Goal: Book appointment/travel/reservation

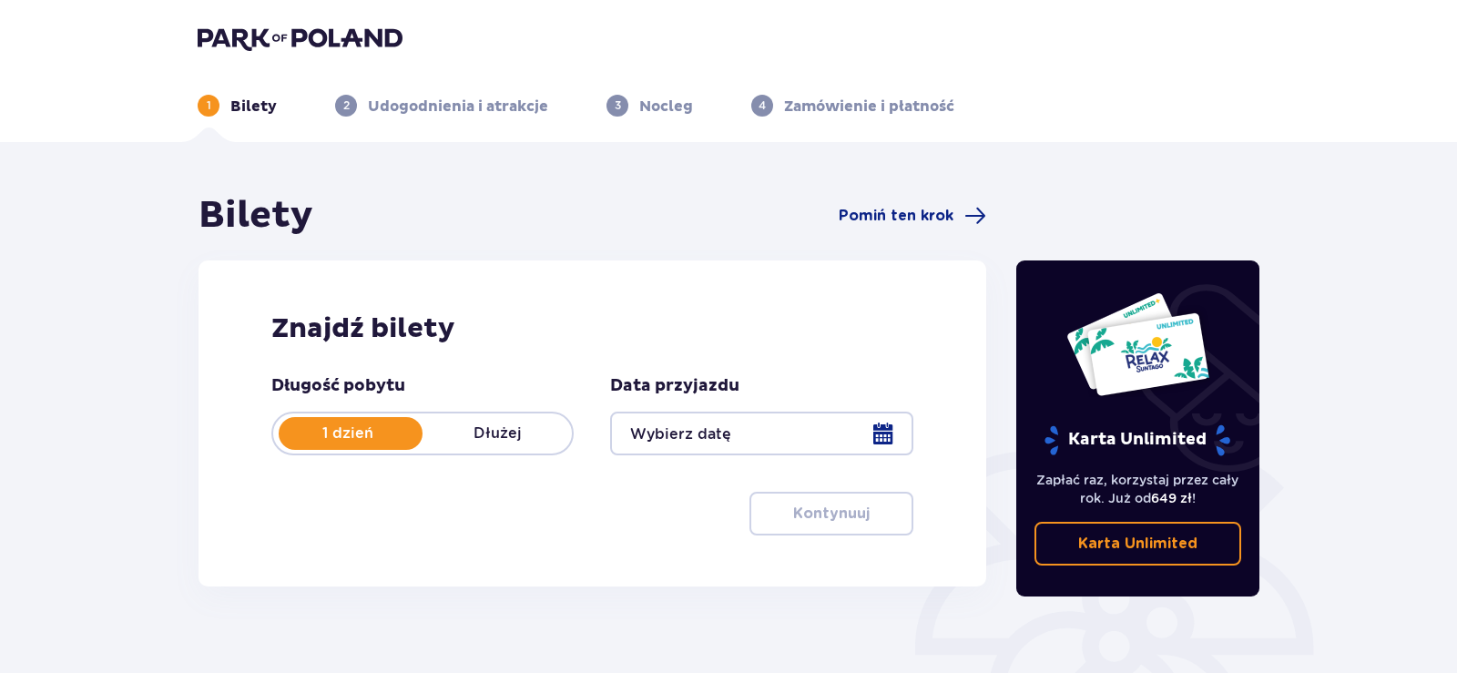
type input "[DATE]"
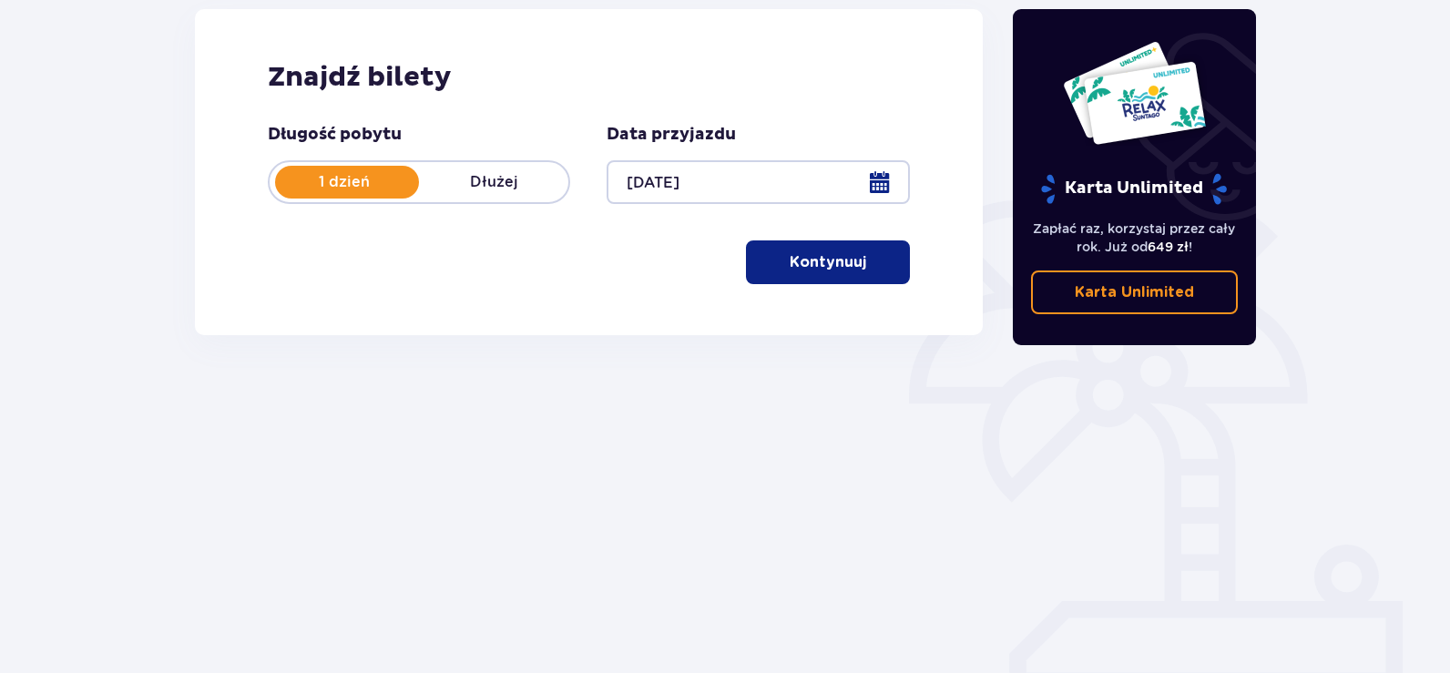
scroll to position [255, 0]
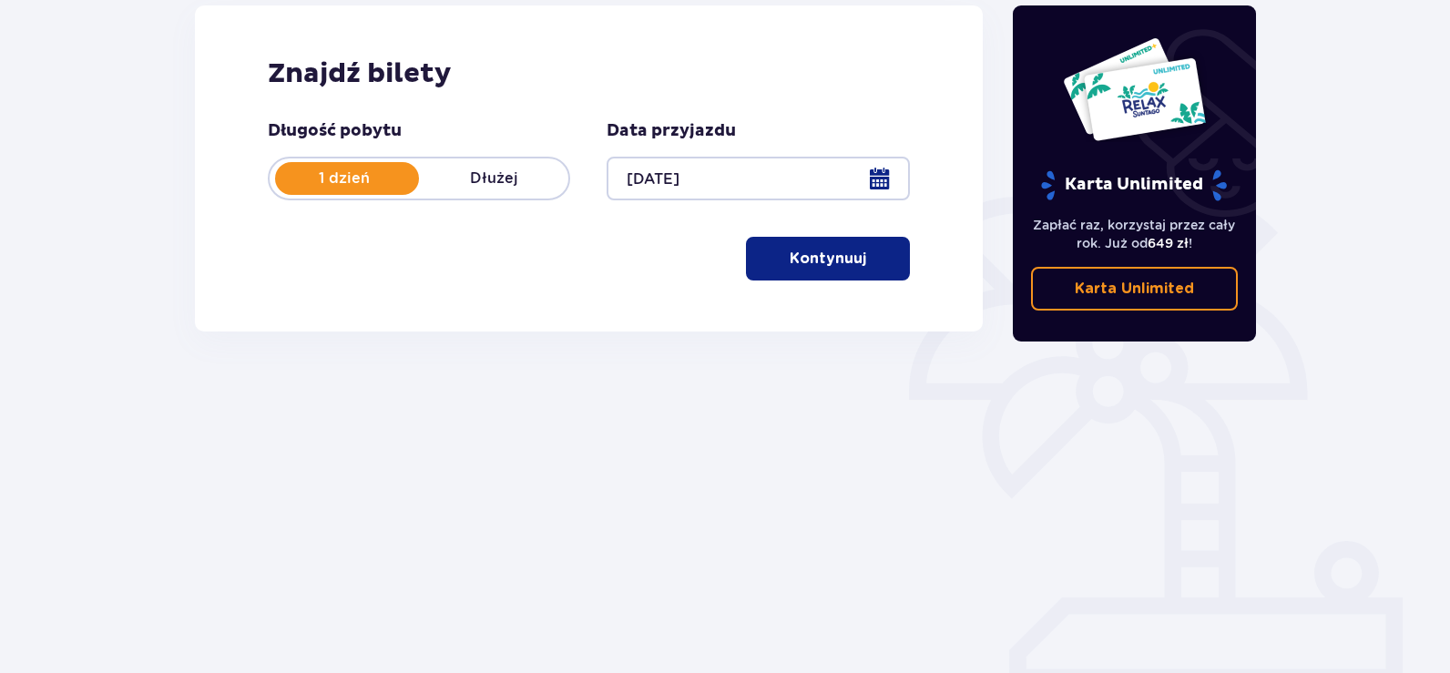
click at [817, 254] on p "Kontynuuj" at bounding box center [828, 259] width 76 height 20
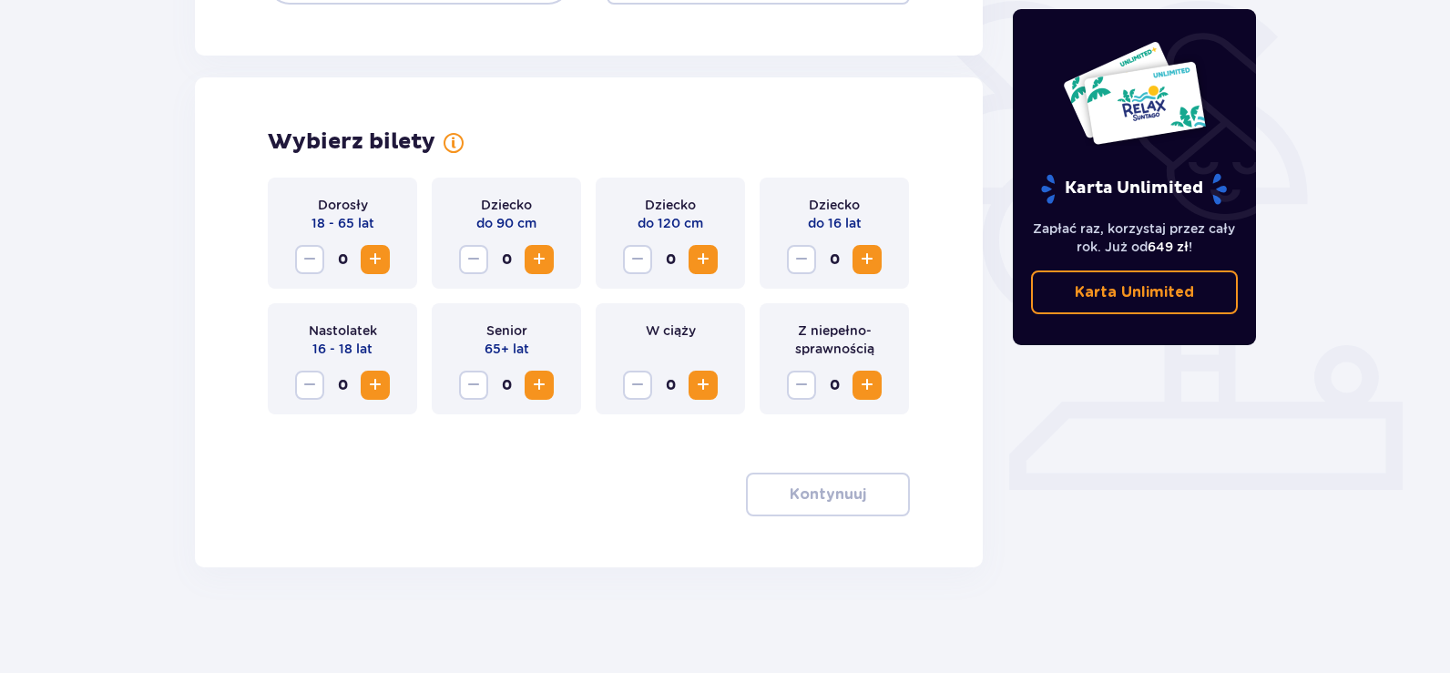
scroll to position [454, 0]
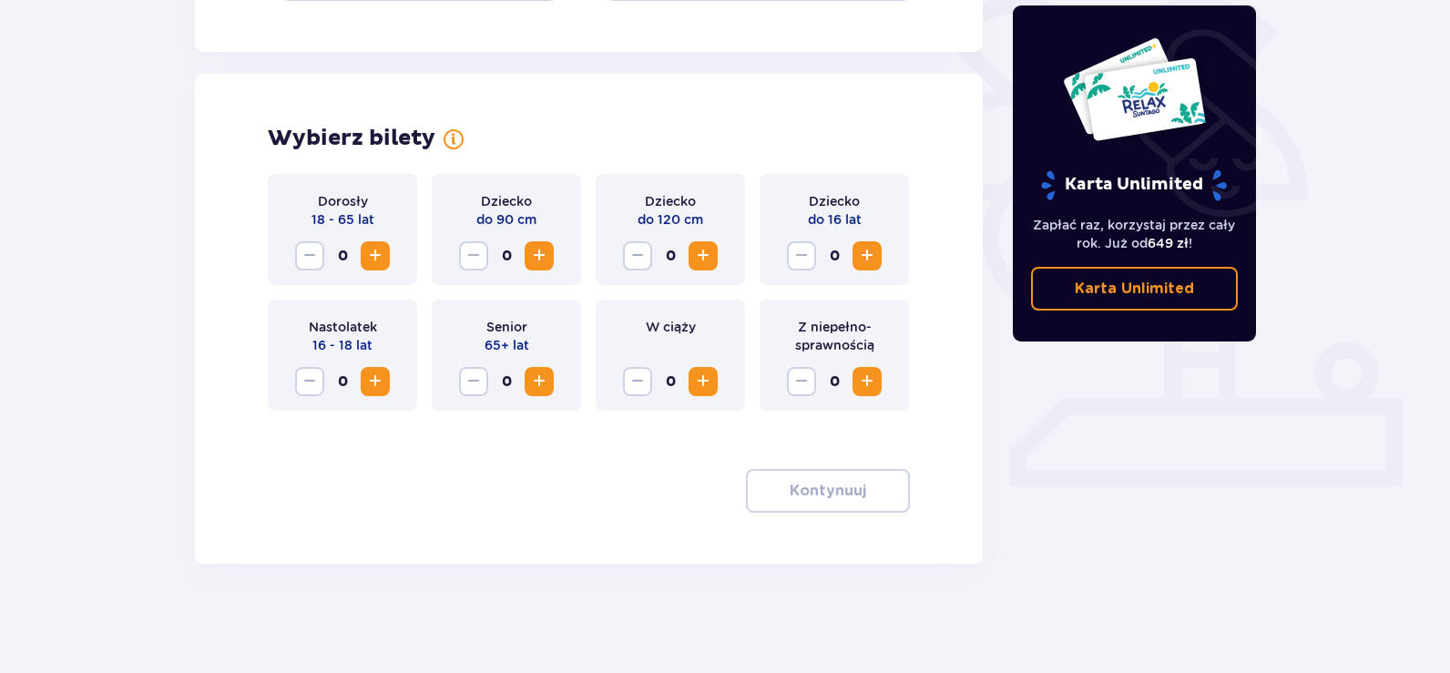
click at [384, 258] on span "Increase" at bounding box center [375, 256] width 22 height 22
click at [859, 500] on span "button" at bounding box center [870, 491] width 22 height 22
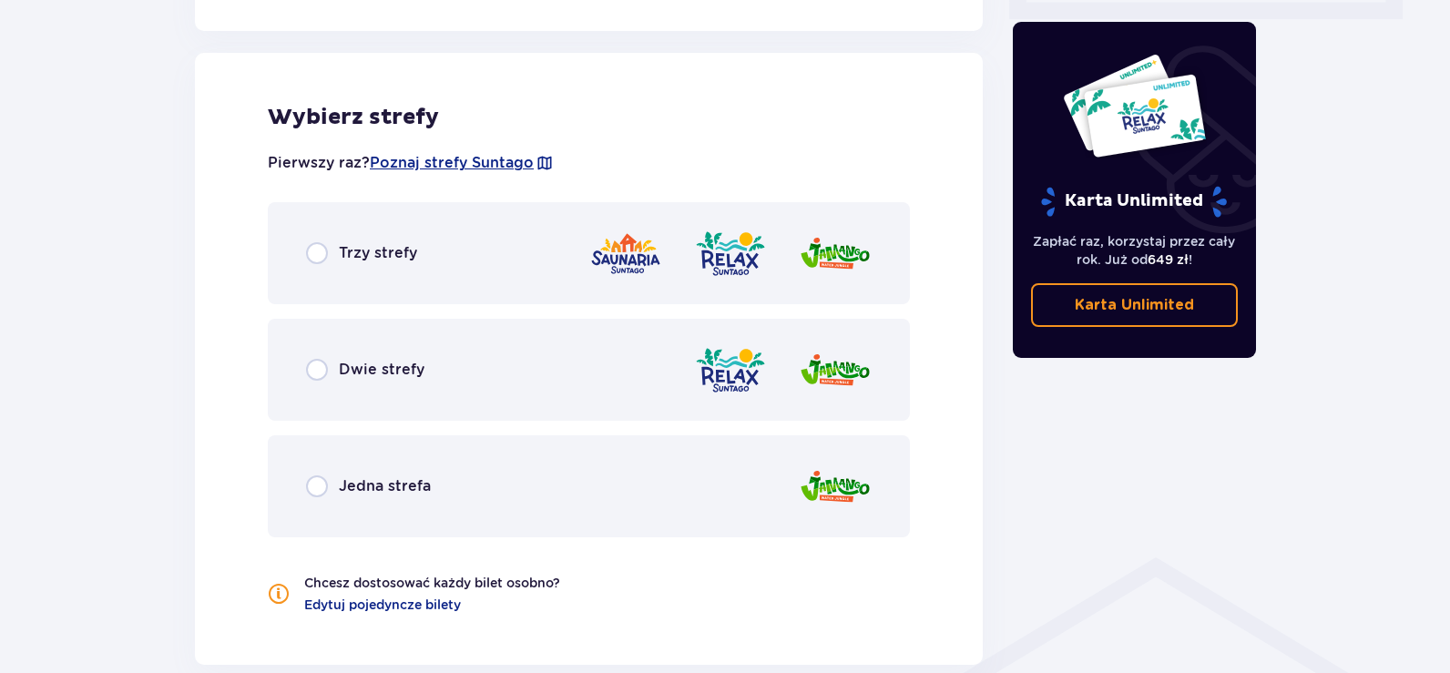
scroll to position [931, 0]
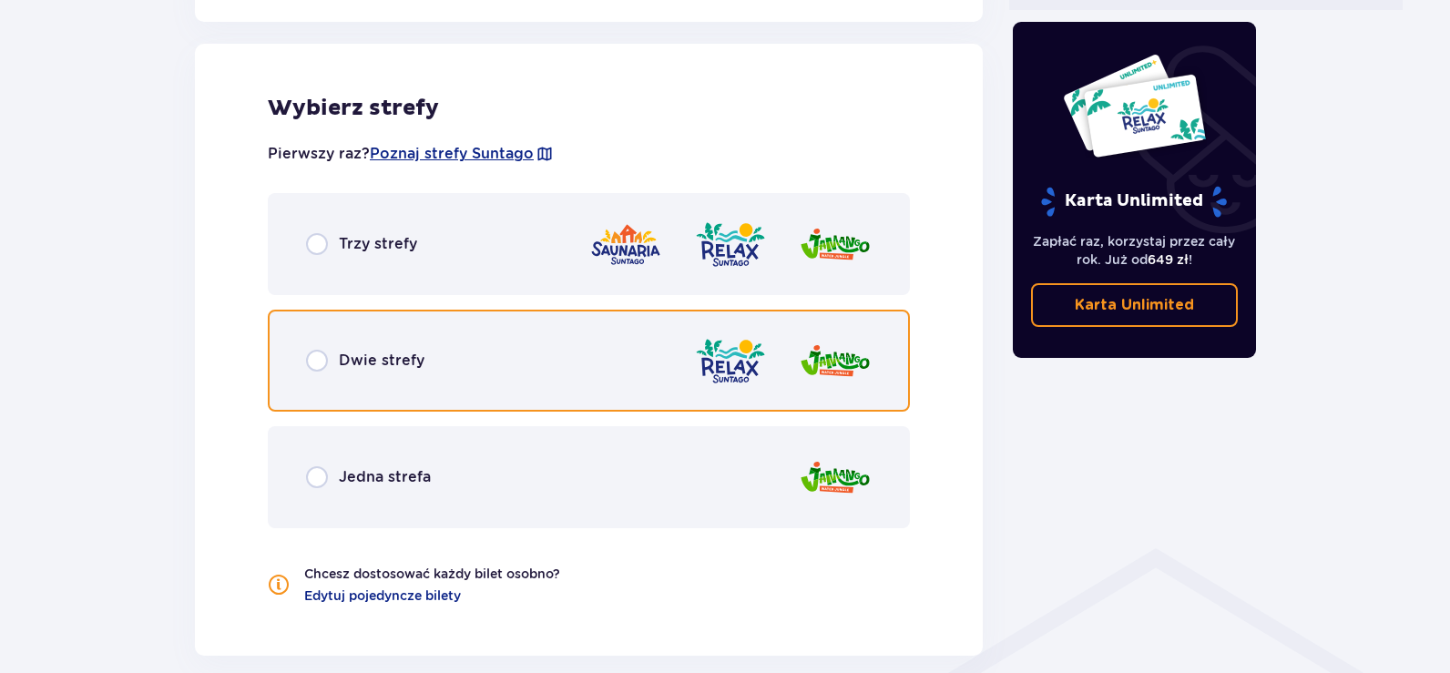
click at [310, 354] on input "radio" at bounding box center [317, 361] width 22 height 22
radio input "true"
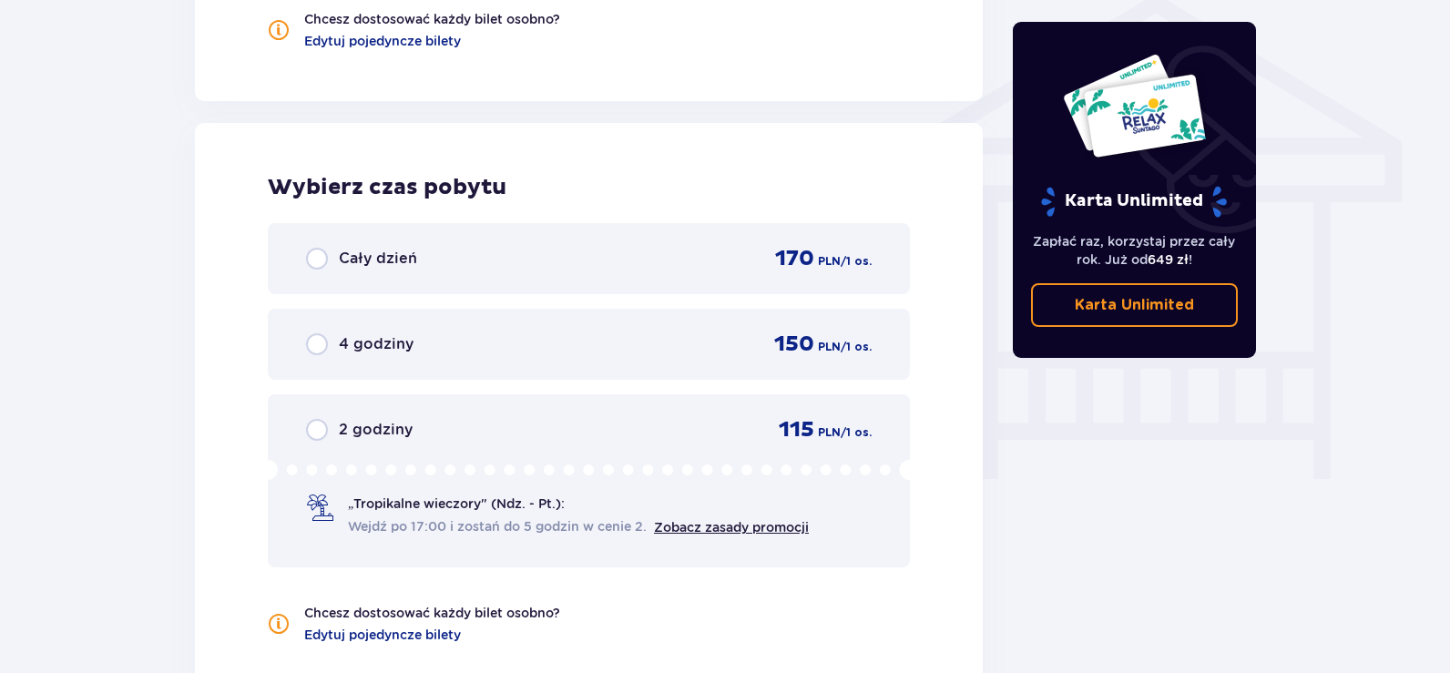
scroll to position [1564, 0]
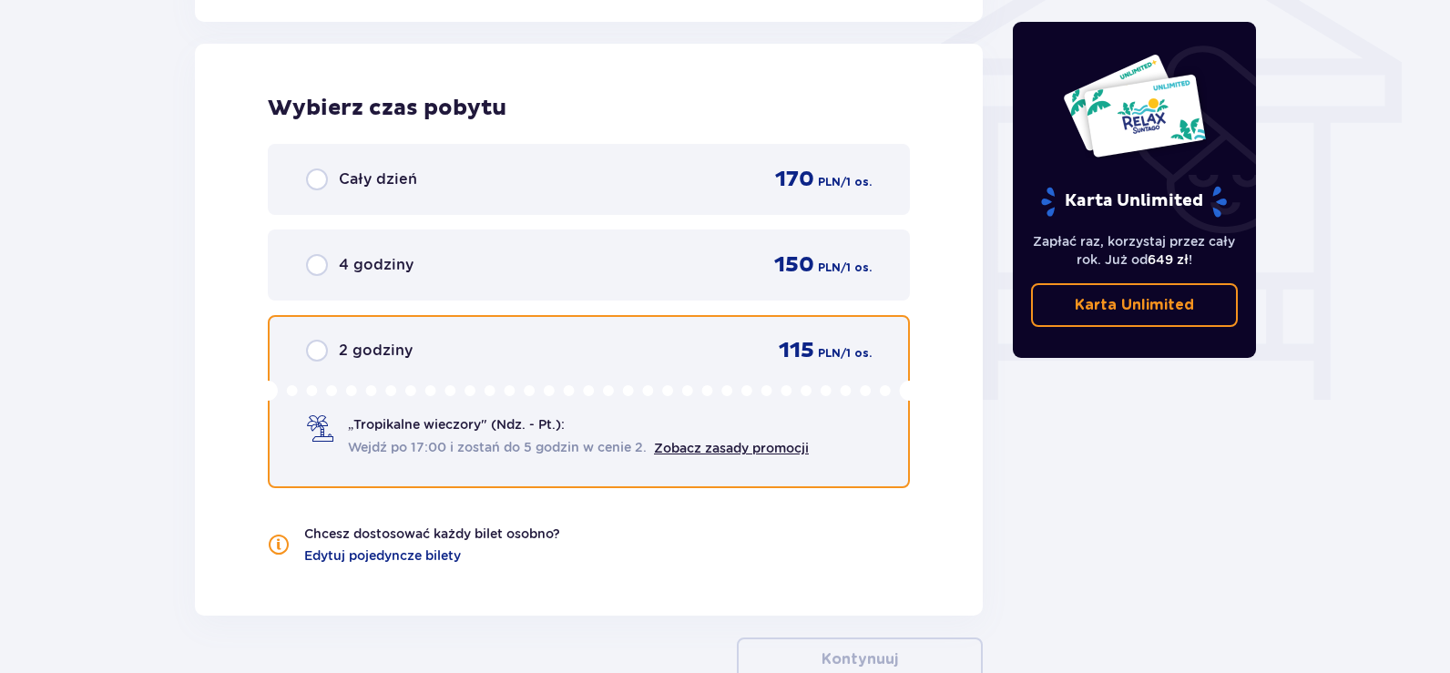
click at [315, 345] on input "radio" at bounding box center [317, 351] width 22 height 22
radio input "true"
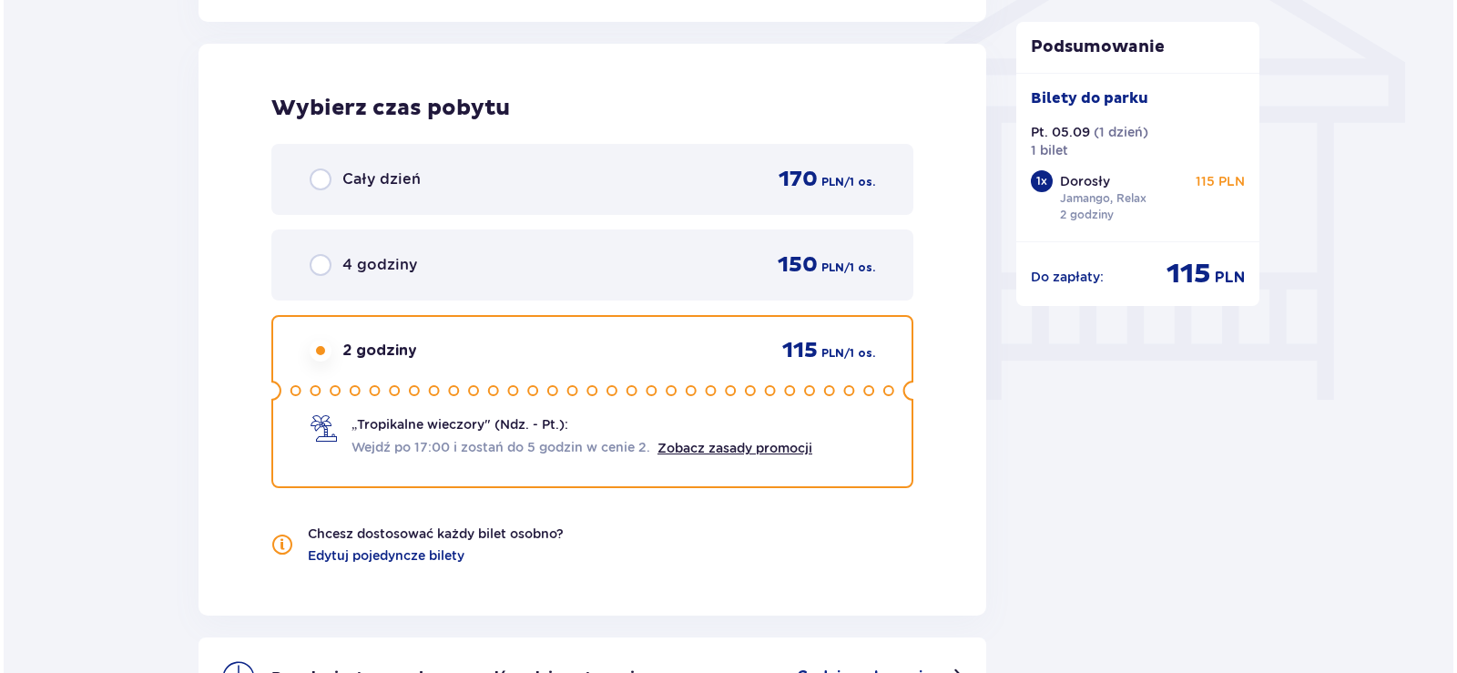
scroll to position [1784, 0]
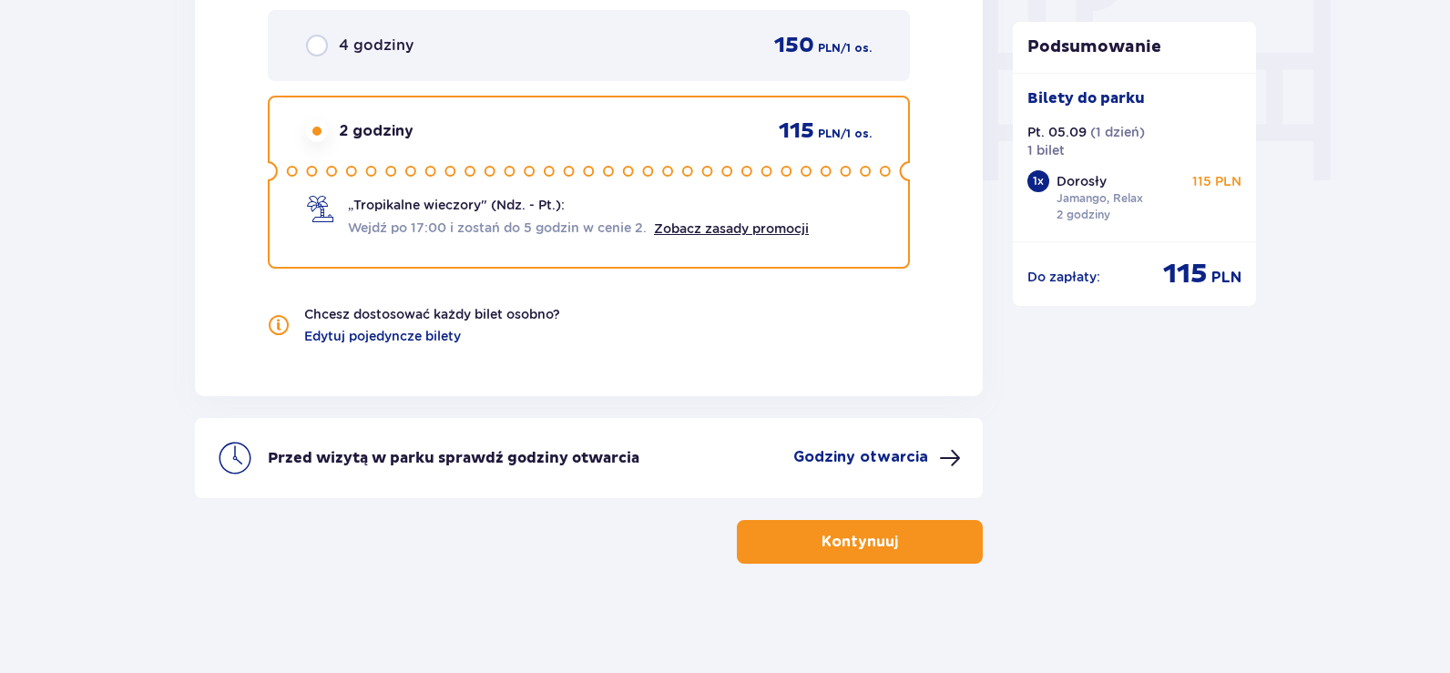
click at [875, 457] on p "Godziny otwarcia" at bounding box center [860, 457] width 135 height 20
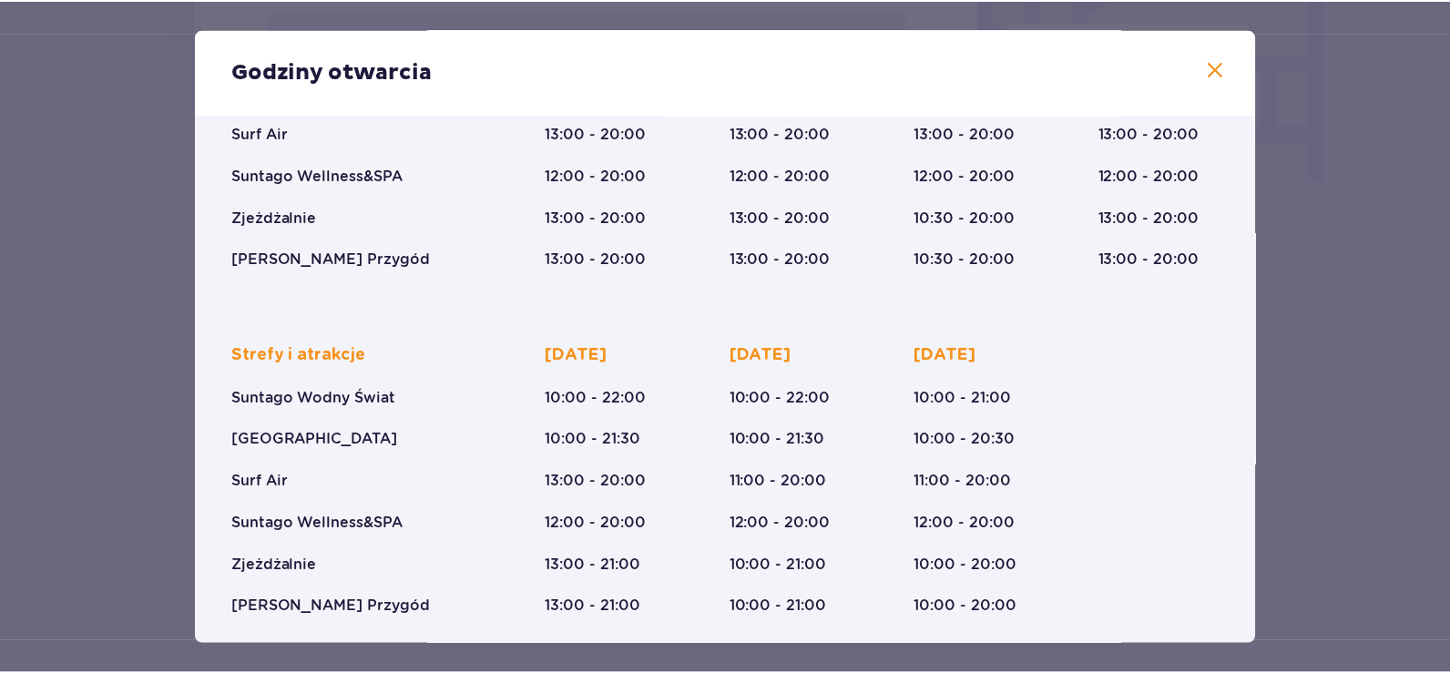
scroll to position [272, 0]
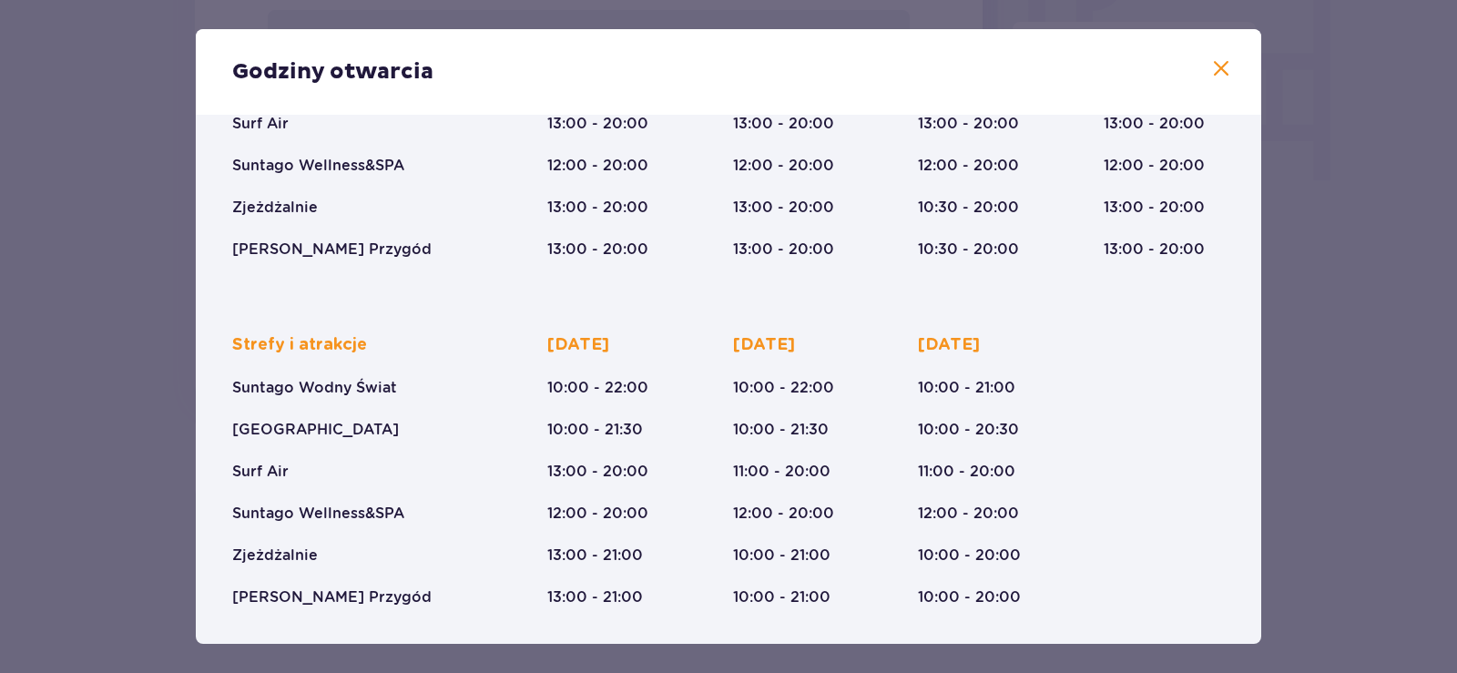
click at [1214, 68] on span at bounding box center [1221, 69] width 22 height 22
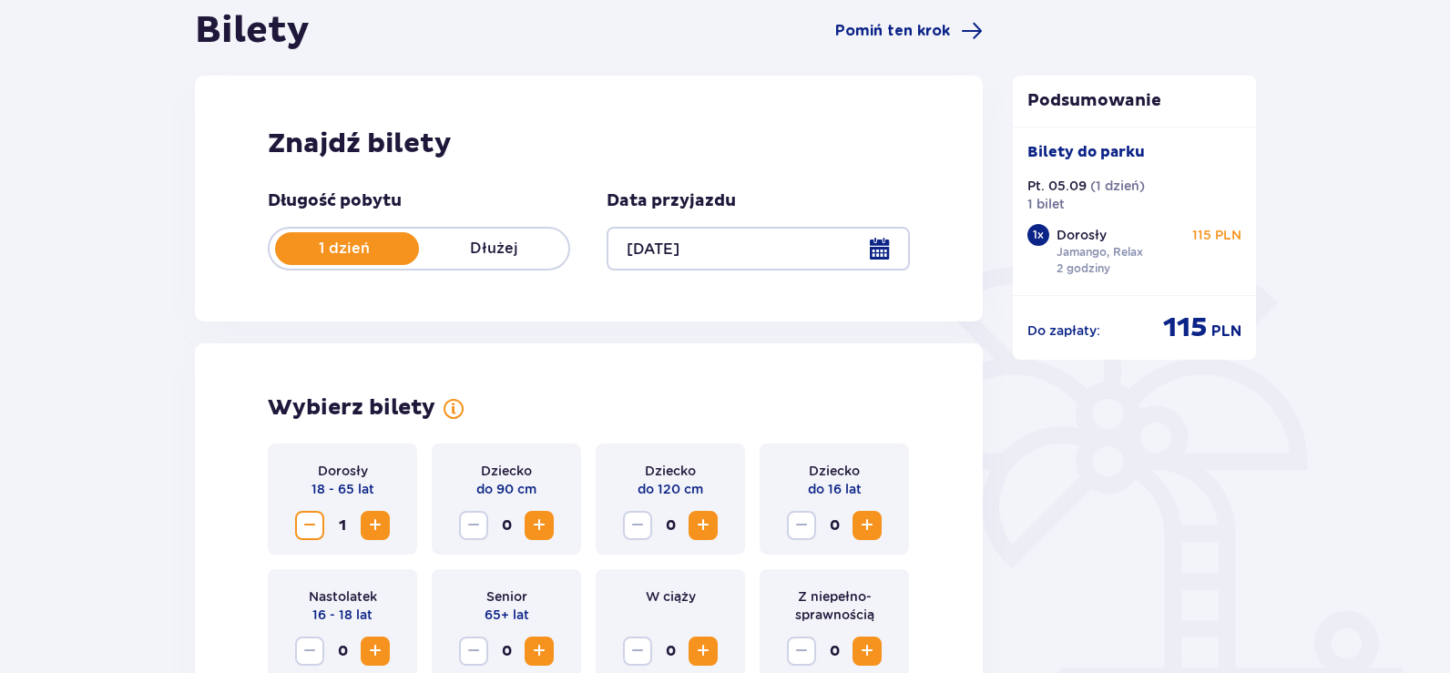
scroll to position [115, 0]
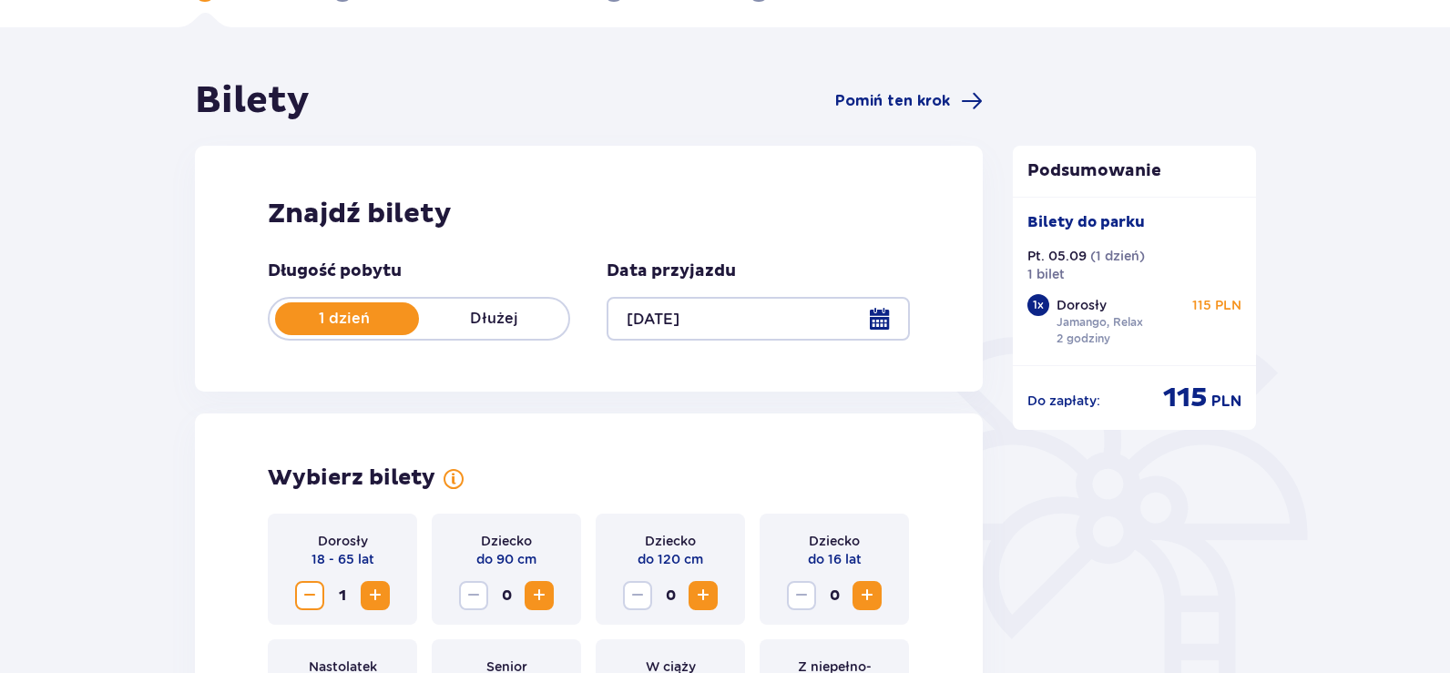
click at [881, 324] on div at bounding box center [757, 319] width 302 height 44
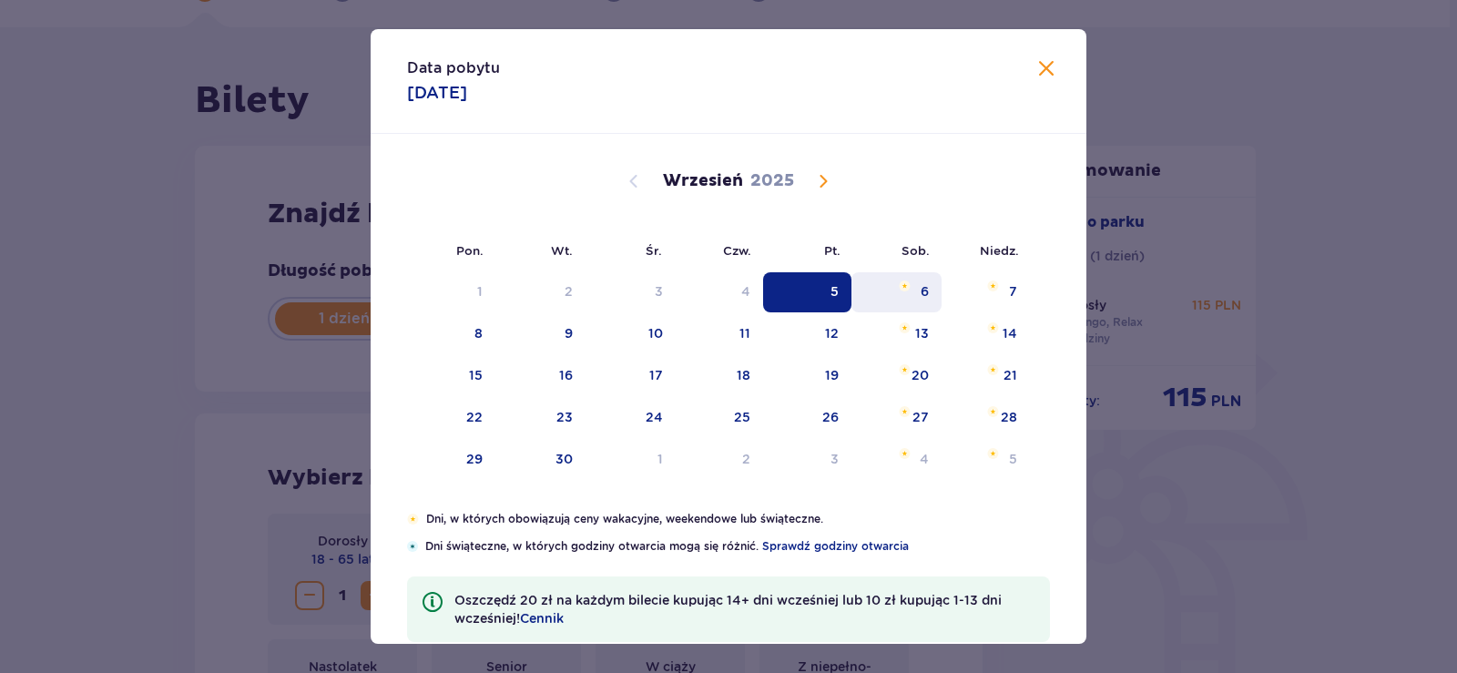
click at [923, 291] on div "6" at bounding box center [925, 291] width 8 height 18
type input "[DATE]"
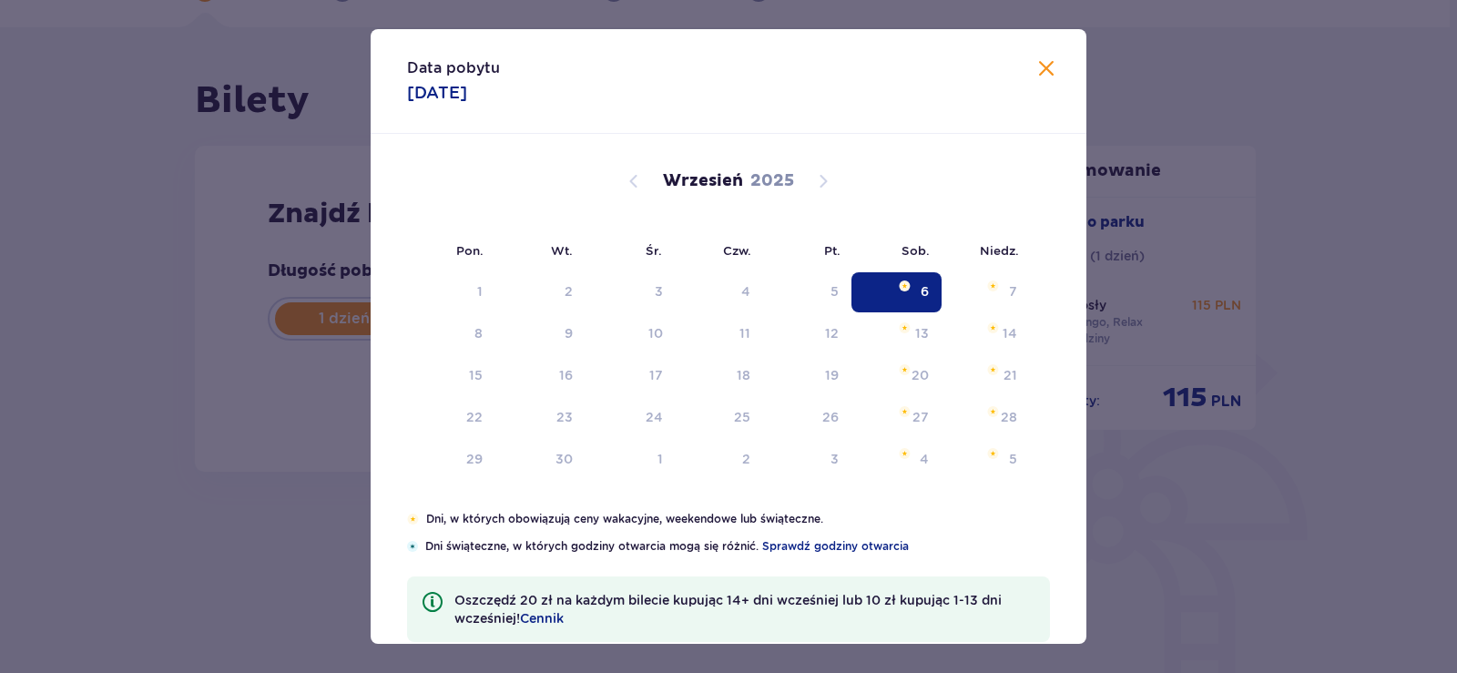
click at [916, 292] on div "Znajdź bilety Długość pobytu 1 dzień Dłużej Data przyjazdu [DATE] Data pobytu […" at bounding box center [589, 309] width 788 height 326
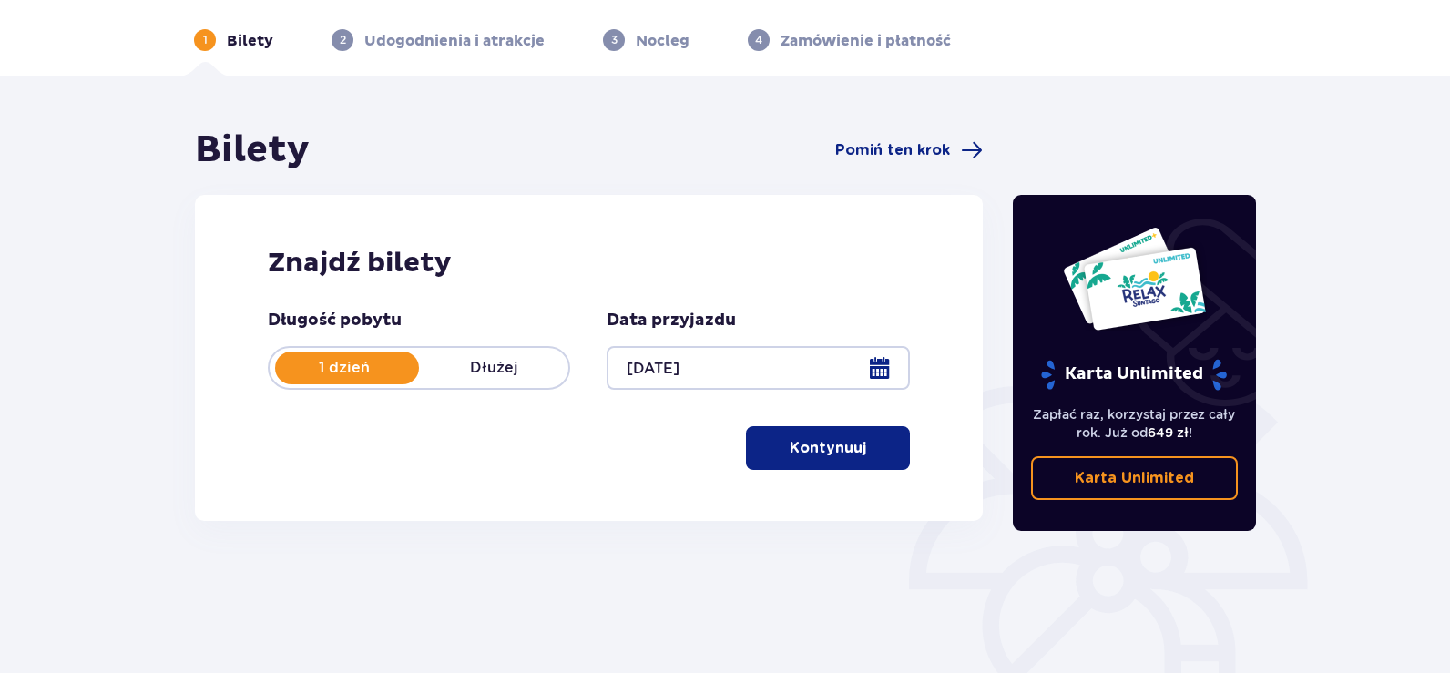
scroll to position [115, 0]
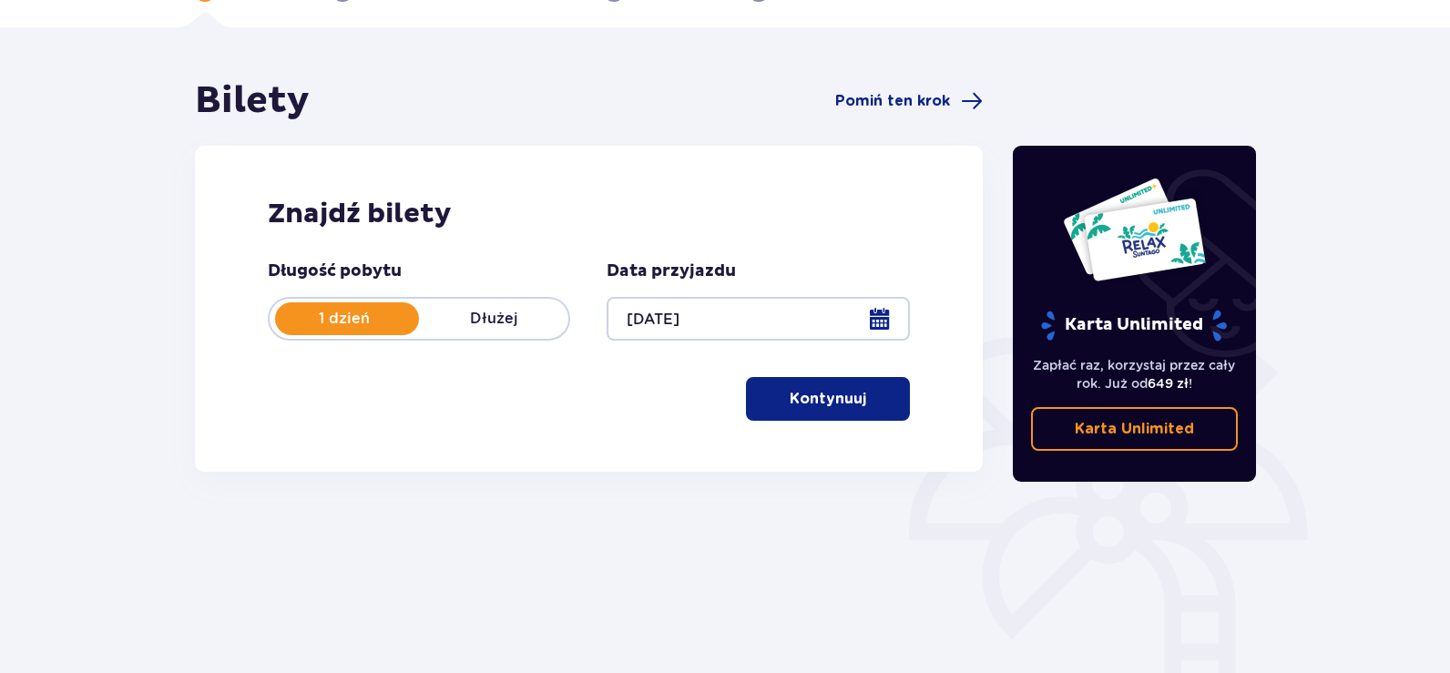
click at [837, 406] on p "Kontynuuj" at bounding box center [828, 399] width 76 height 20
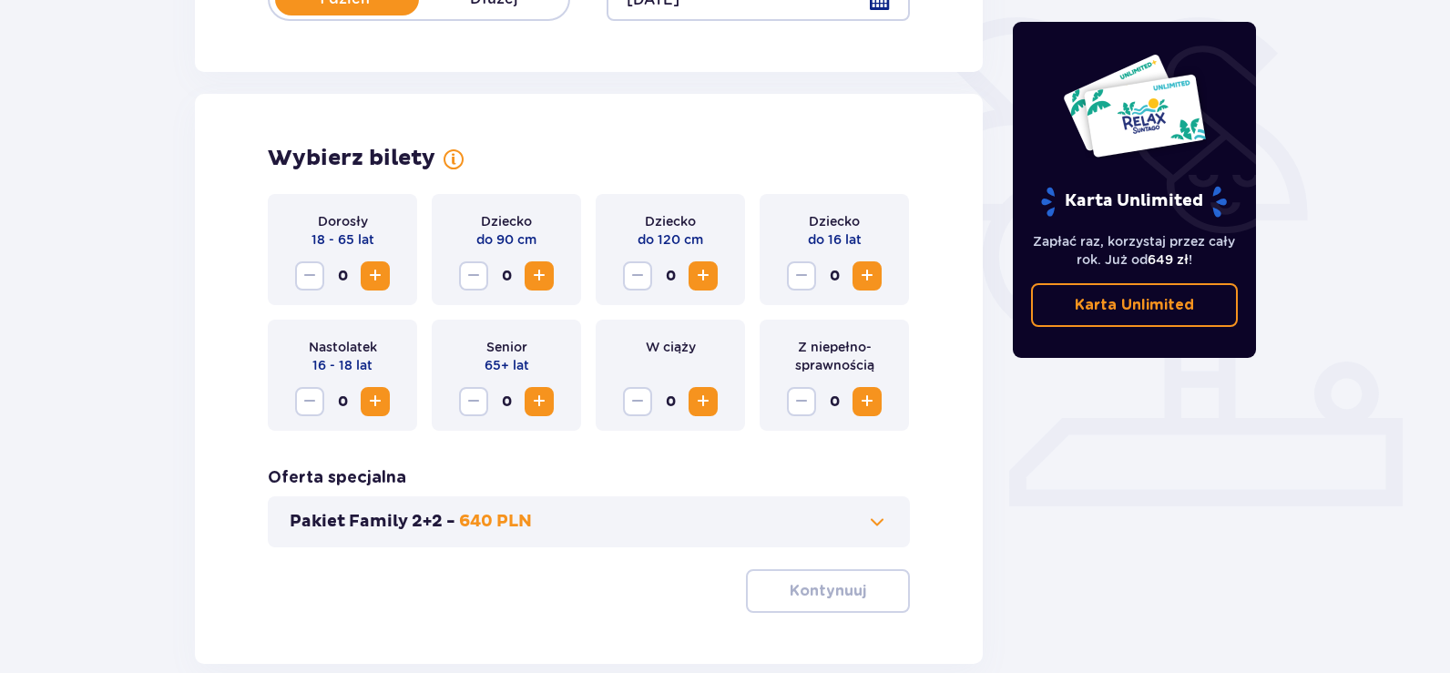
scroll to position [506, 0]
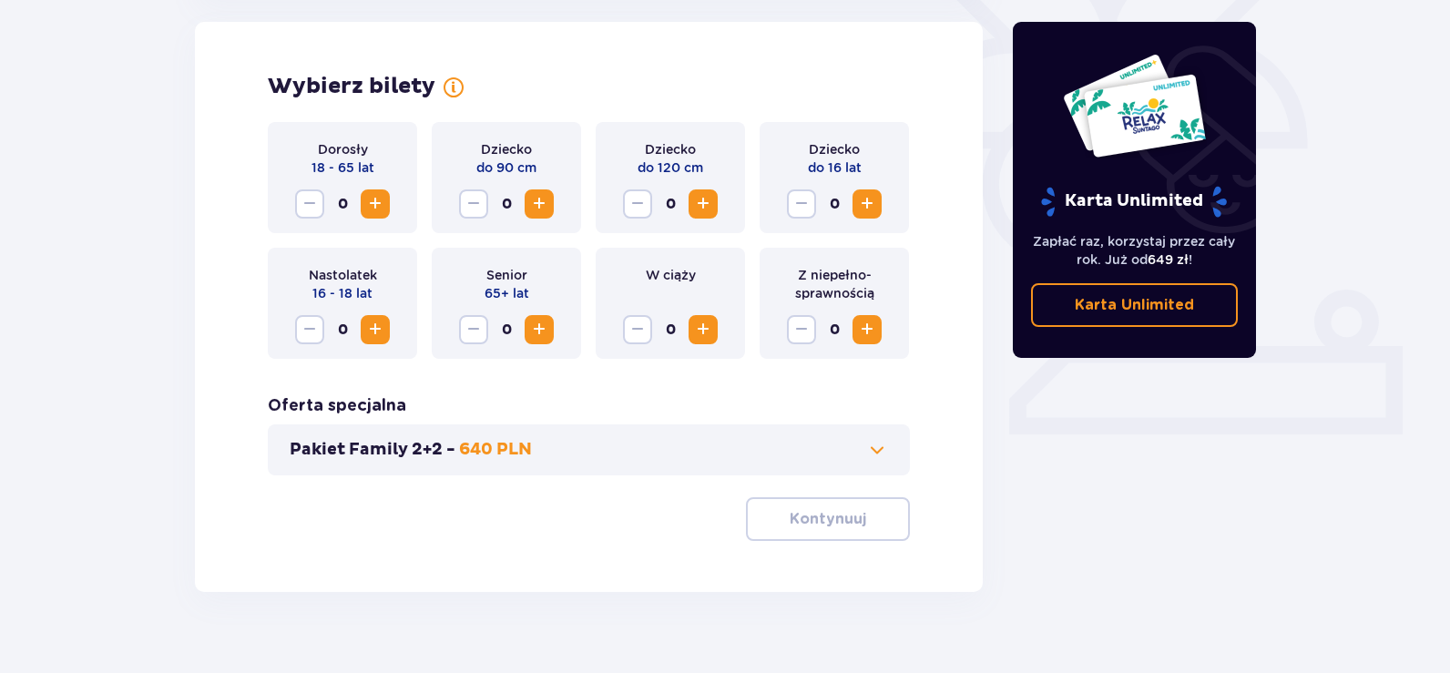
click at [377, 207] on span "Increase" at bounding box center [375, 204] width 22 height 22
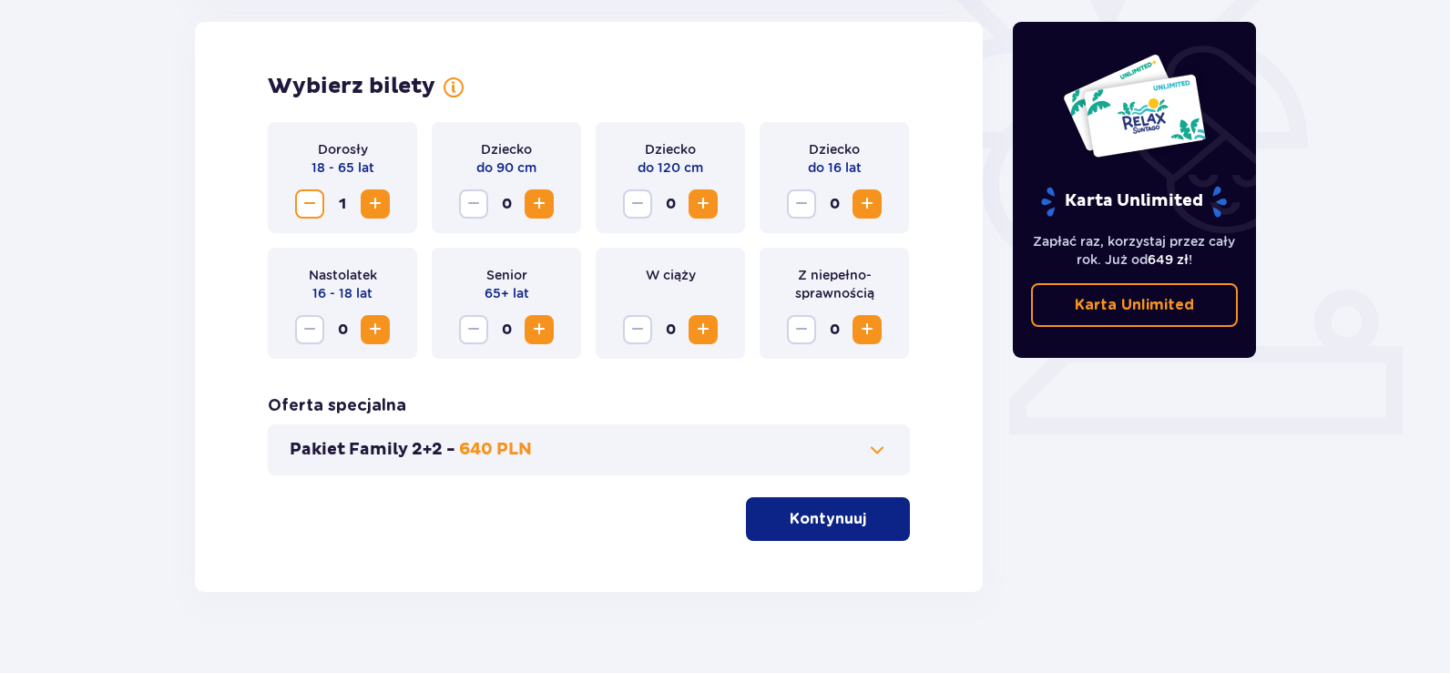
click at [810, 518] on p "Kontynuuj" at bounding box center [828, 519] width 76 height 20
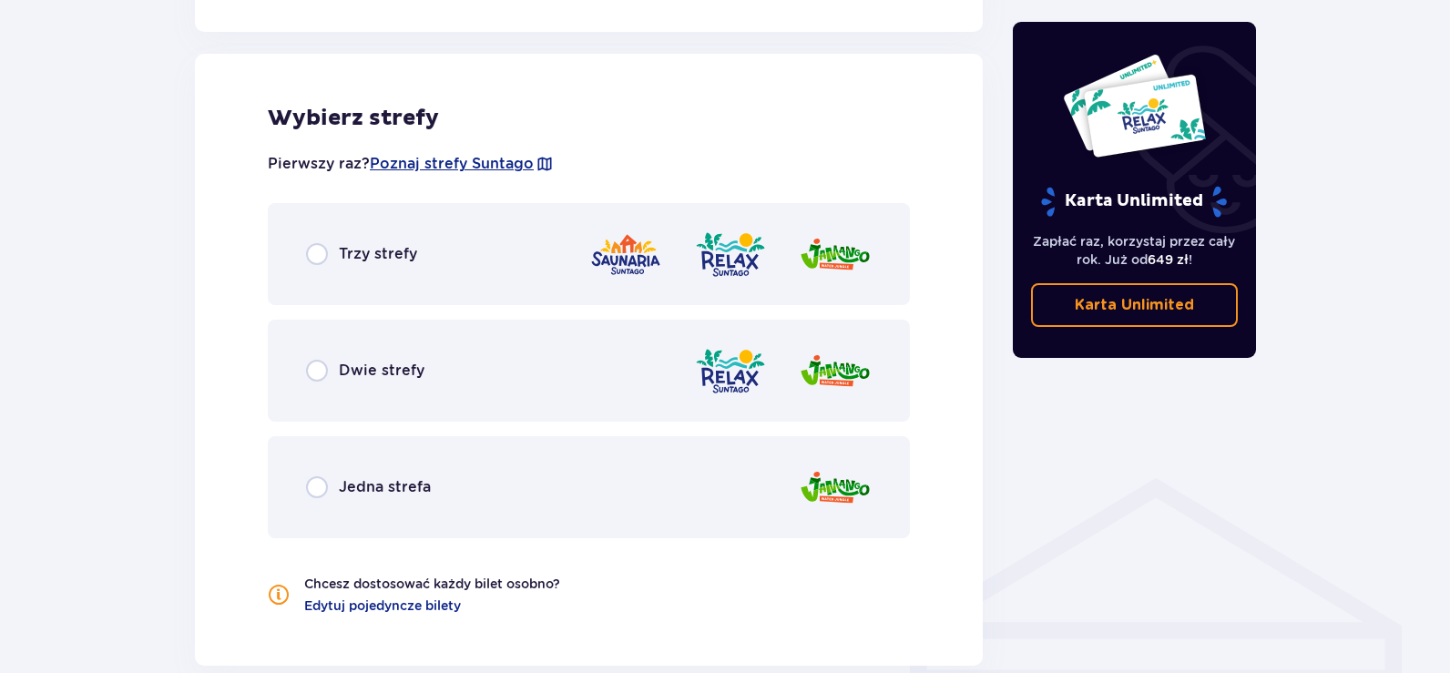
scroll to position [1011, 0]
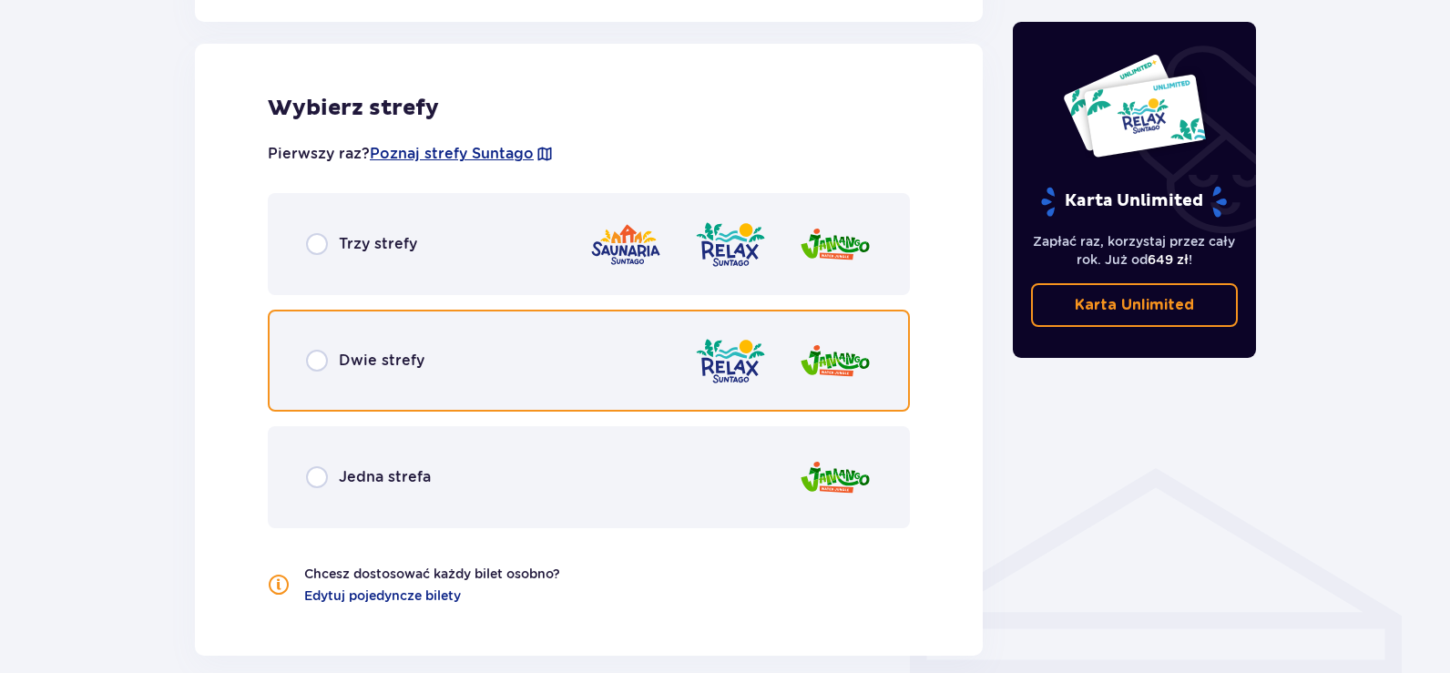
click at [321, 362] on input "radio" at bounding box center [317, 361] width 22 height 22
radio input "true"
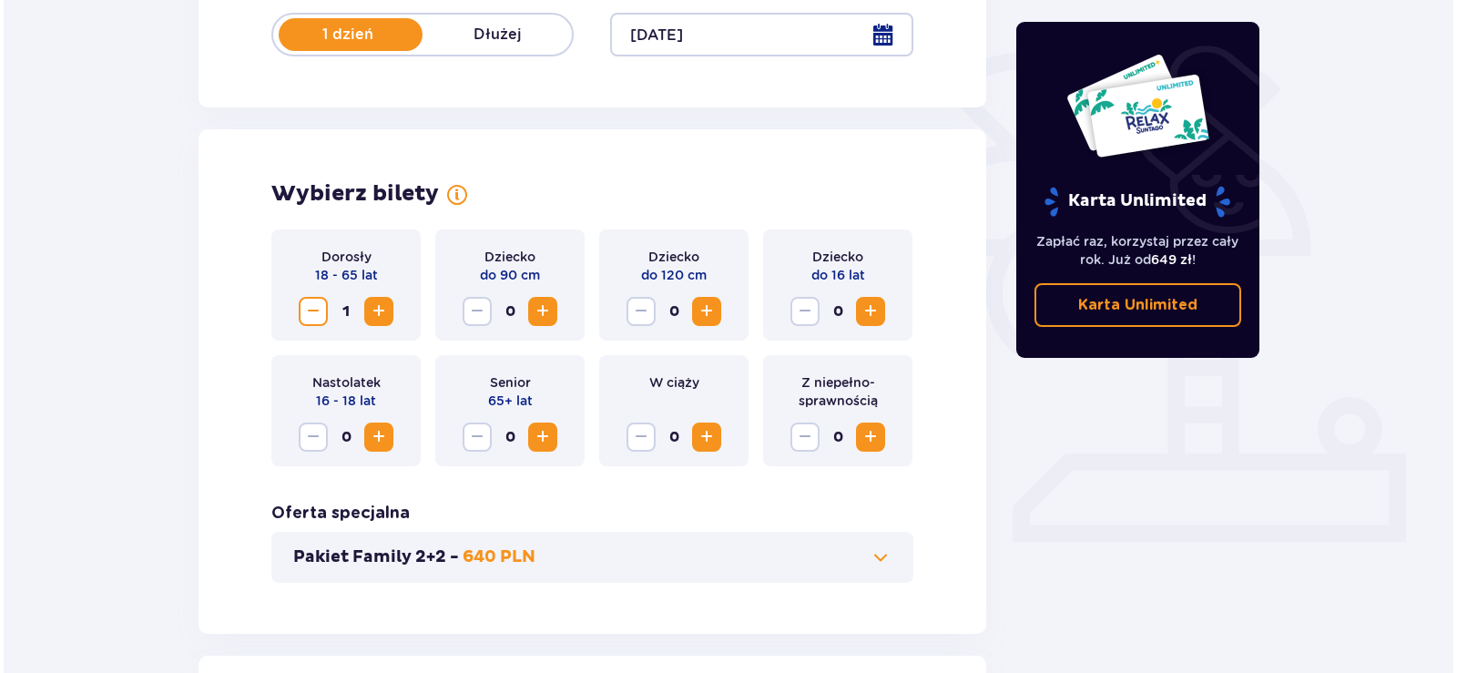
scroll to position [35, 0]
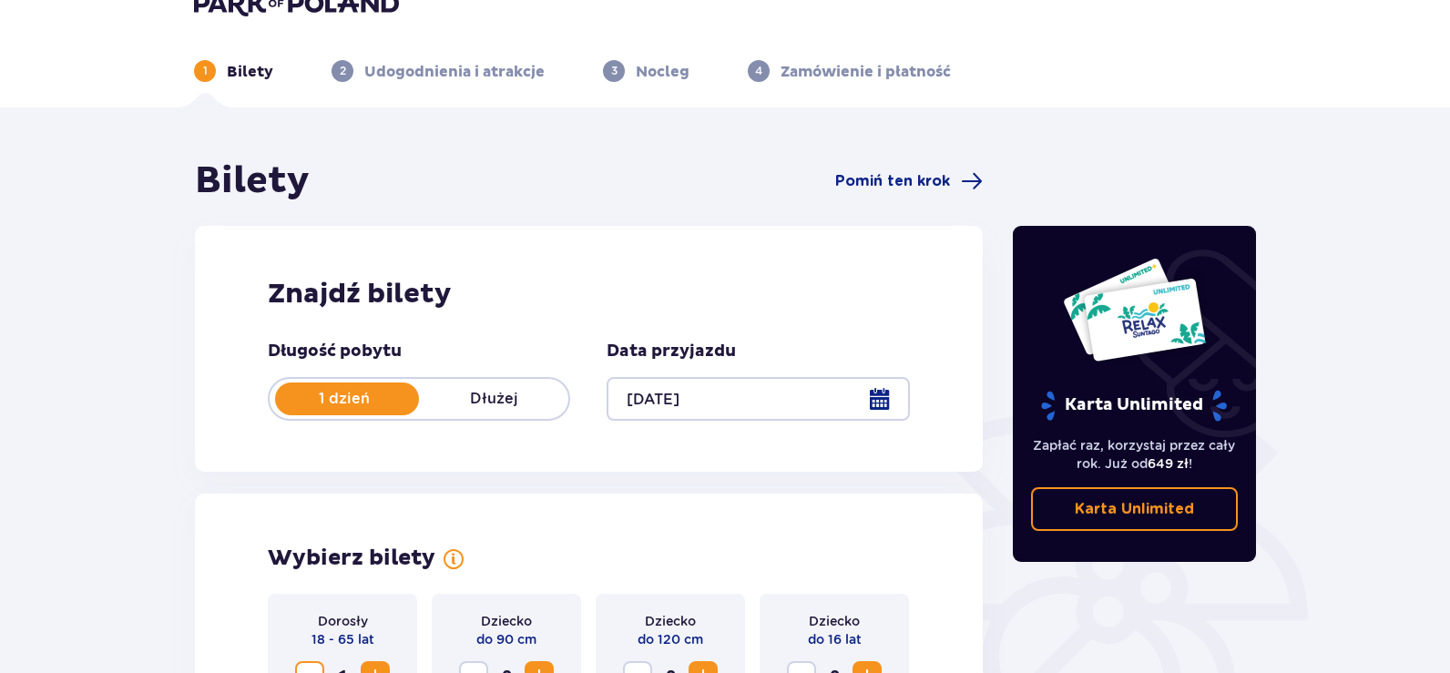
click at [872, 400] on div at bounding box center [757, 399] width 302 height 44
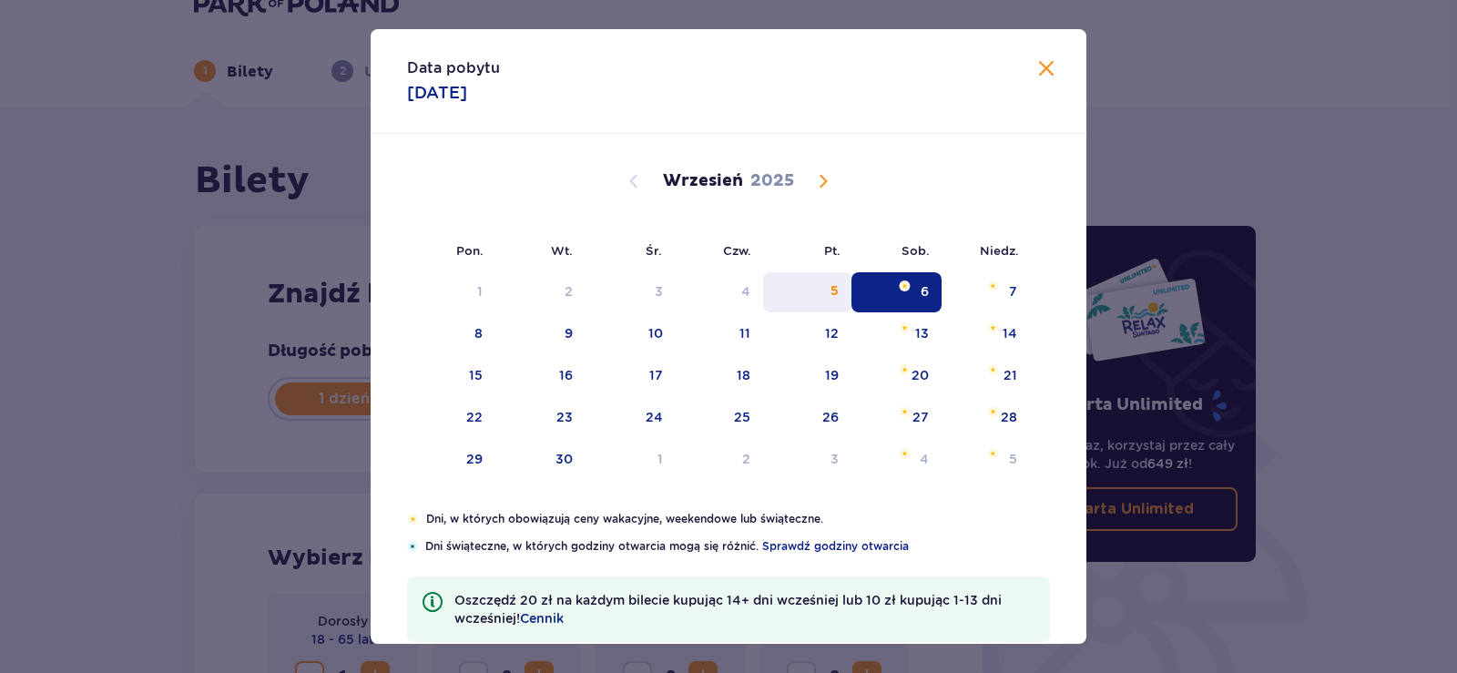
click at [836, 298] on div "5" at bounding box center [834, 291] width 8 height 18
click at [826, 295] on div "5" at bounding box center [807, 292] width 88 height 40
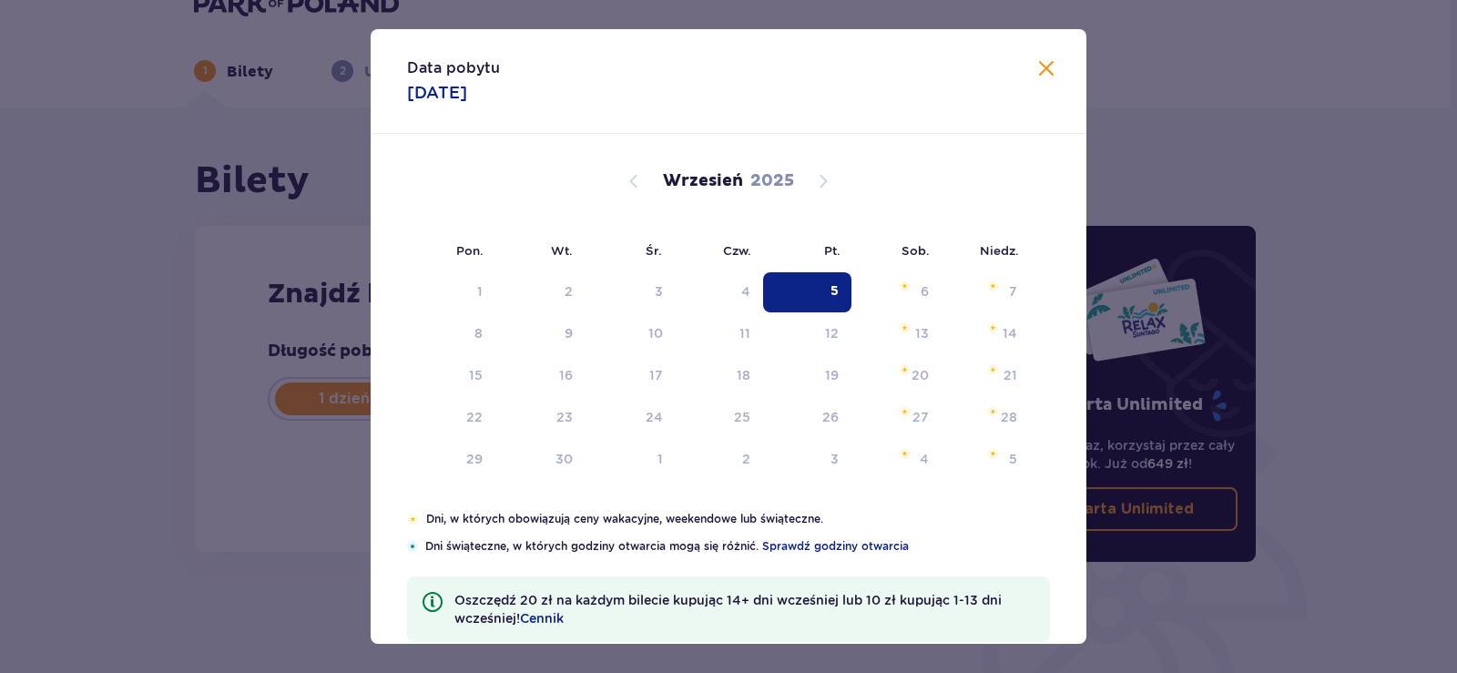
type input "[DATE]"
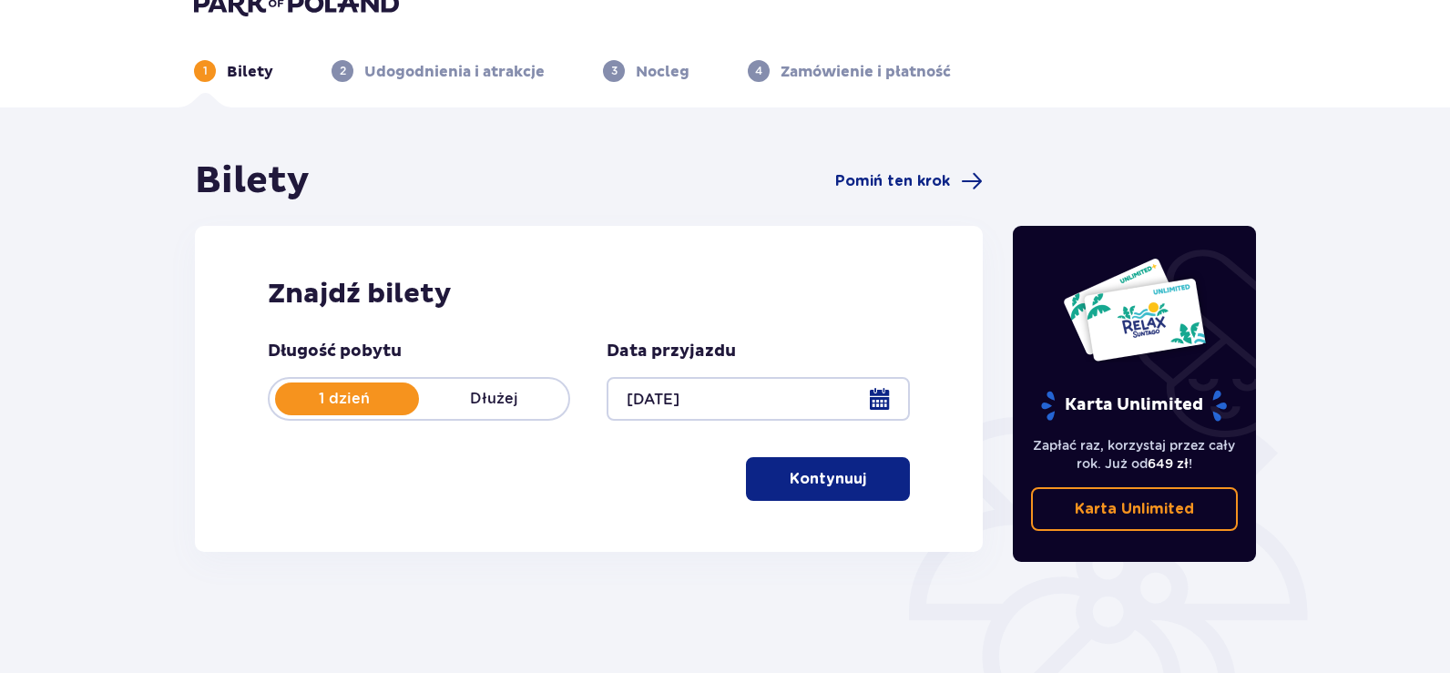
click at [877, 405] on div at bounding box center [757, 399] width 302 height 44
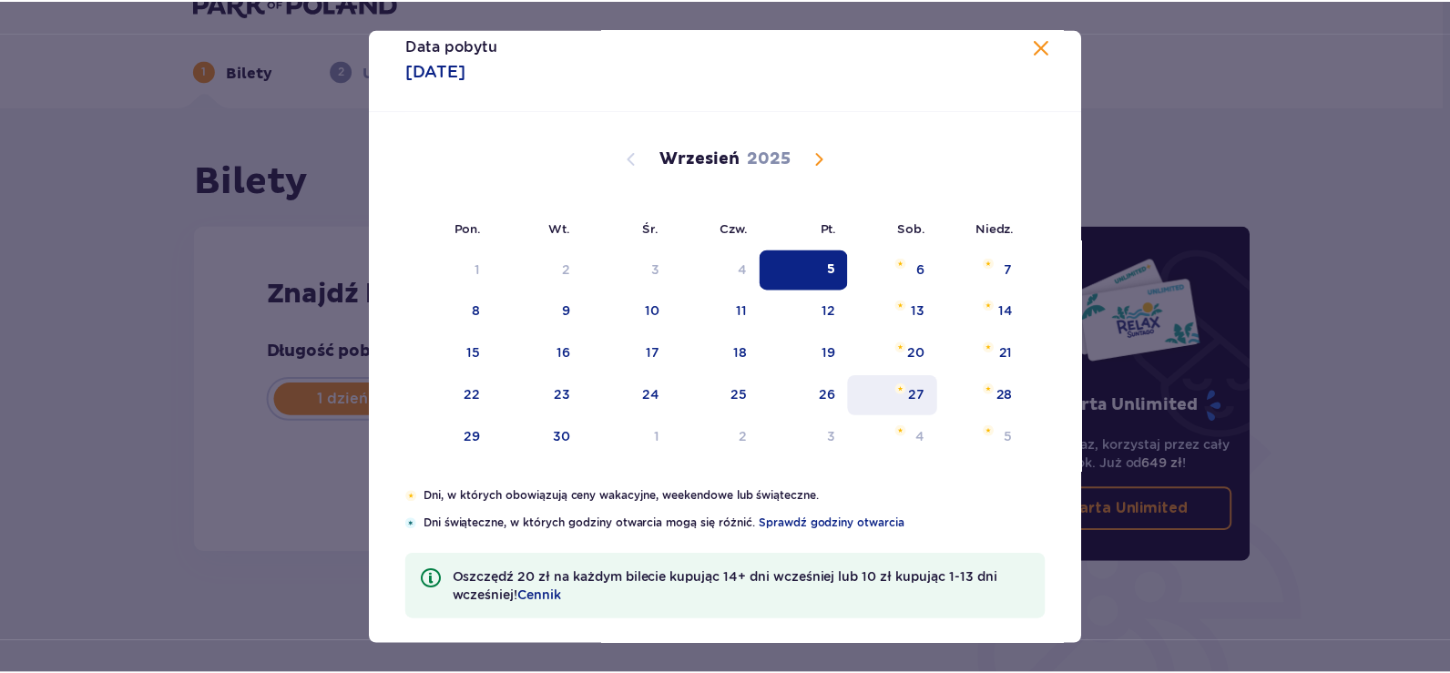
scroll to position [35, 0]
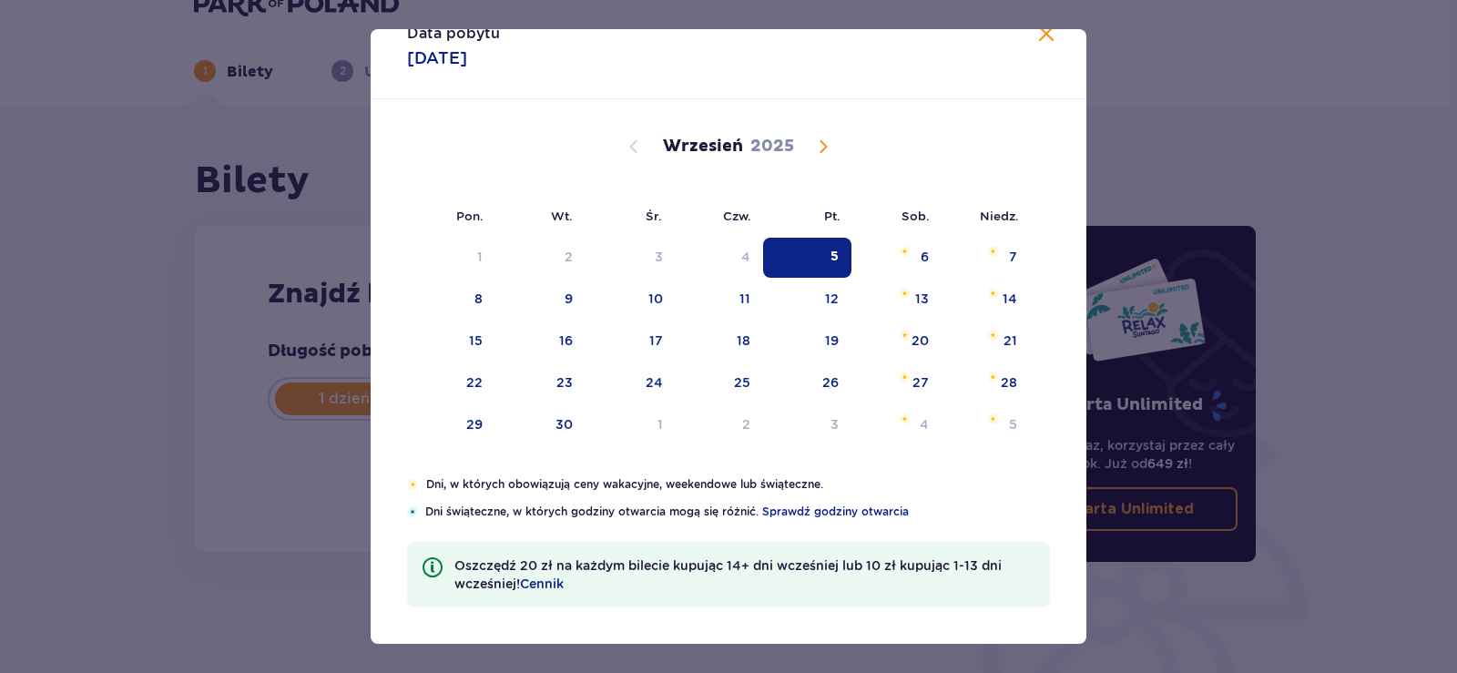
click at [827, 256] on div "5" at bounding box center [807, 258] width 88 height 40
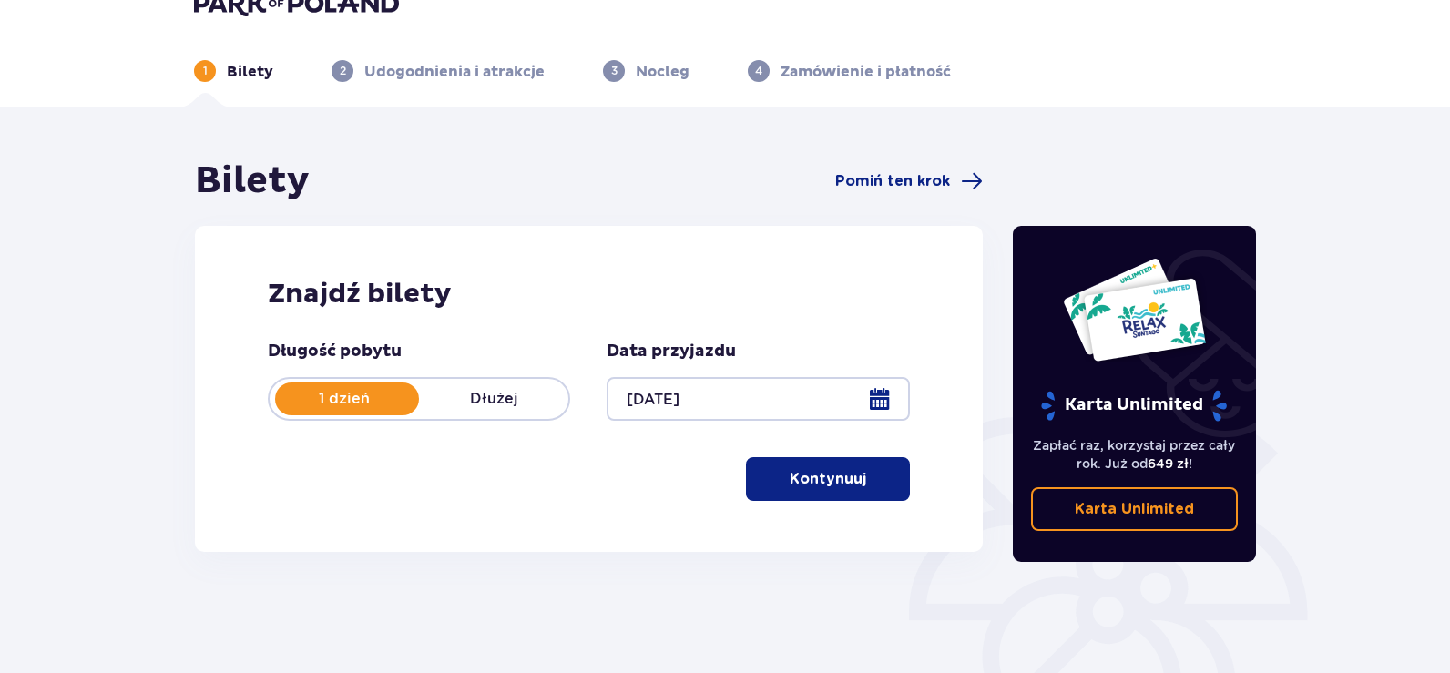
scroll to position [255, 0]
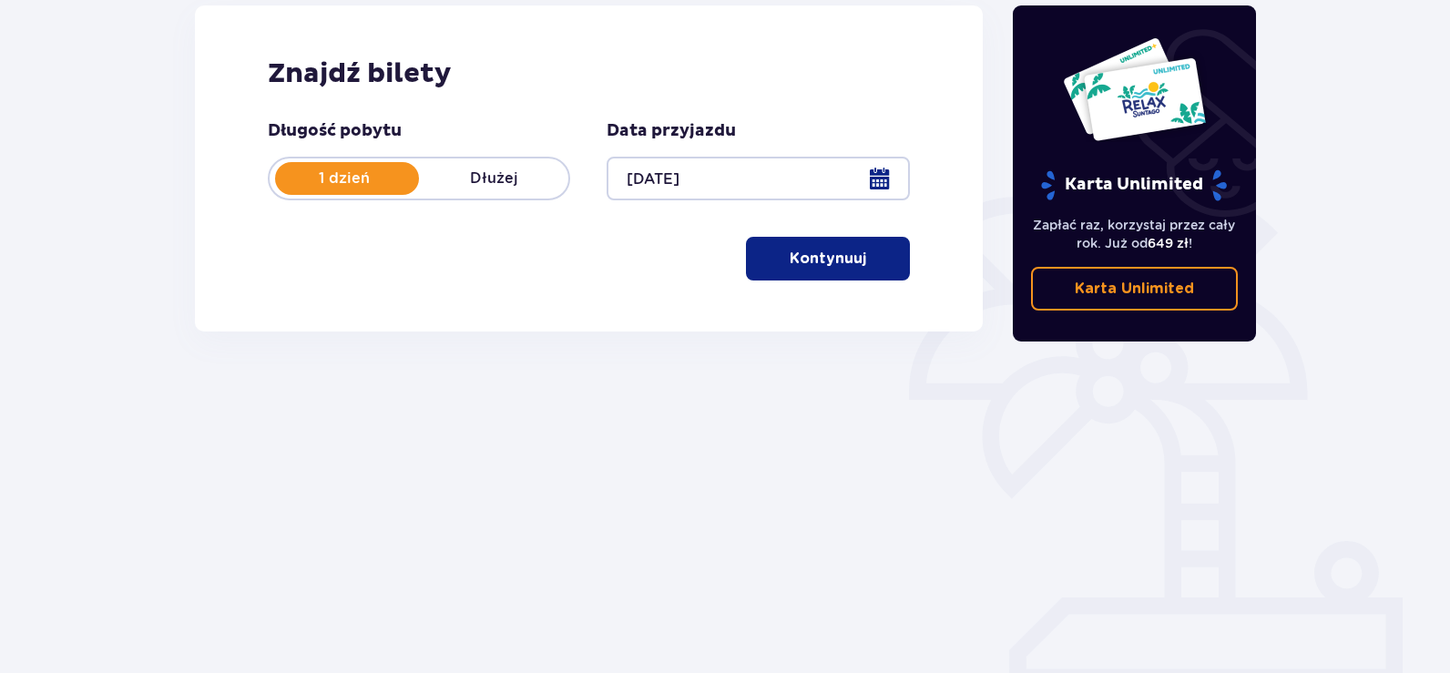
click at [855, 259] on button "Kontynuuj" at bounding box center [828, 259] width 164 height 44
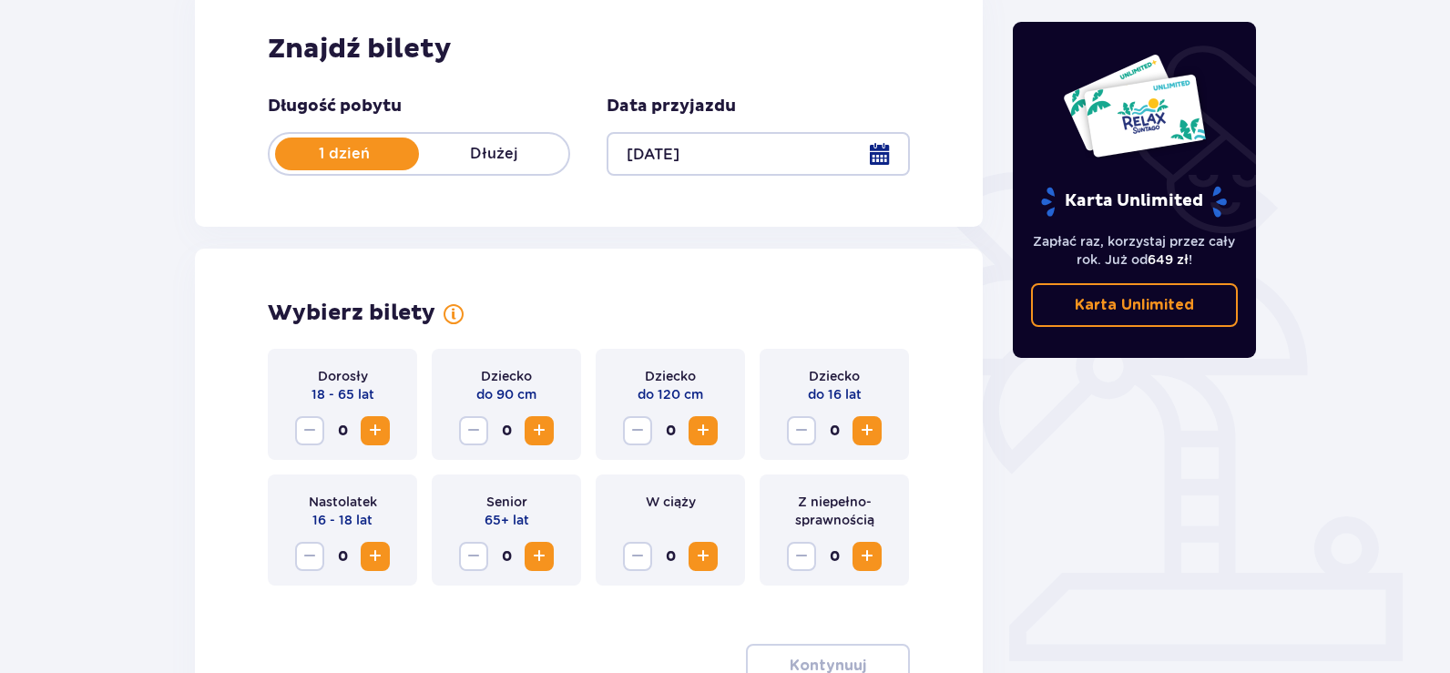
scroll to position [454, 0]
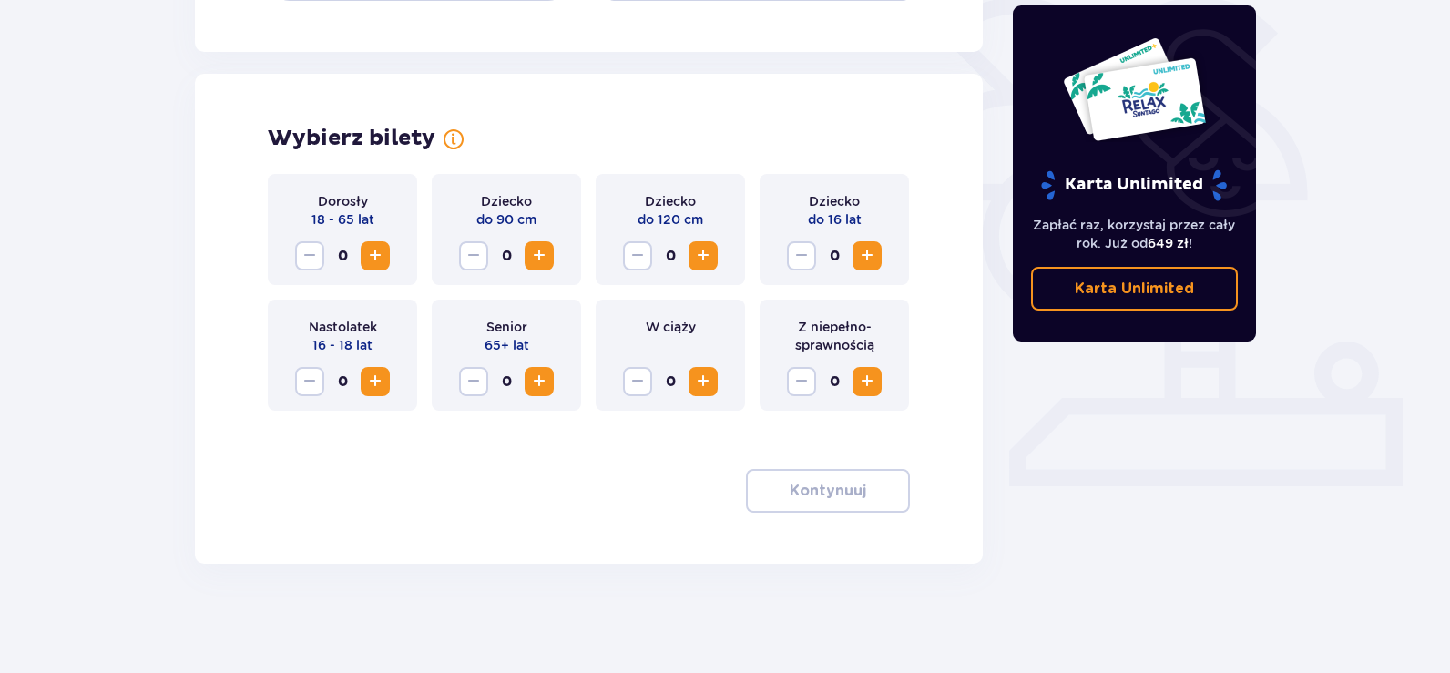
click at [375, 254] on span "Increase" at bounding box center [375, 256] width 22 height 22
click at [820, 499] on p "Kontynuuj" at bounding box center [828, 491] width 76 height 20
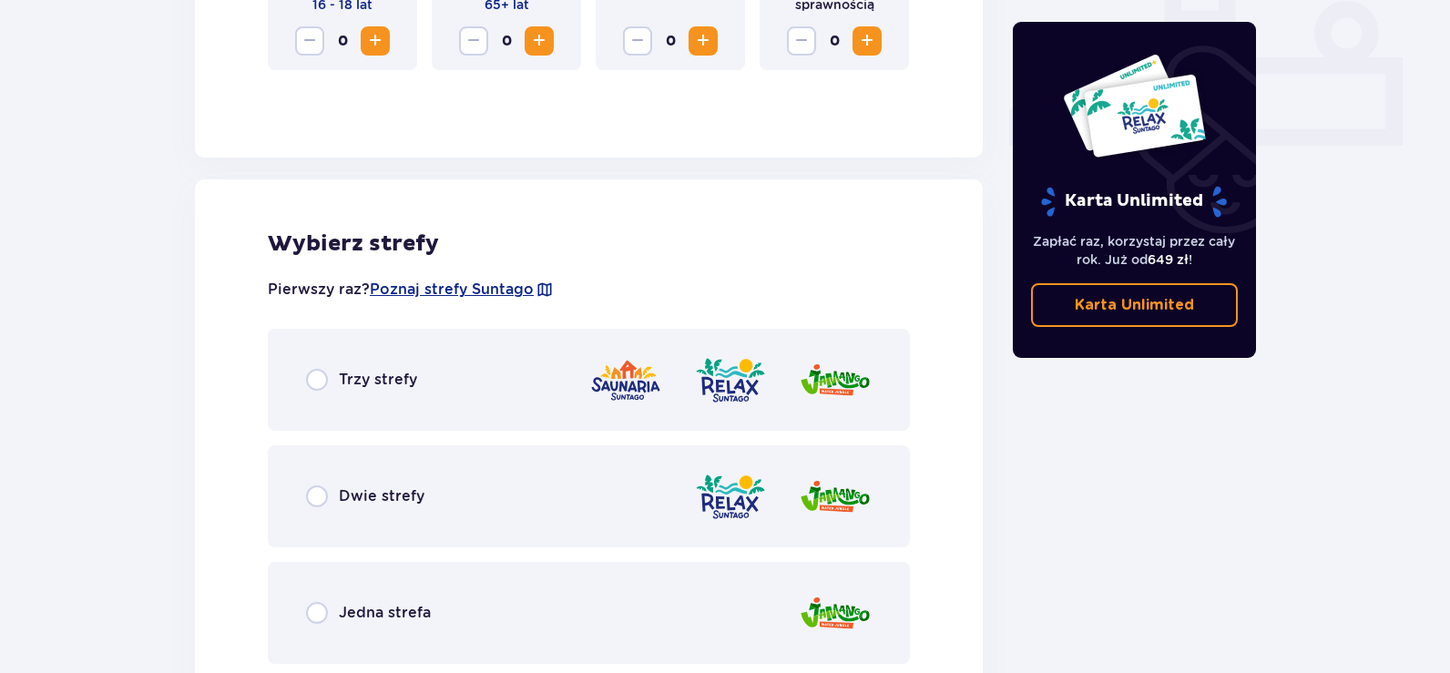
scroll to position [785, 0]
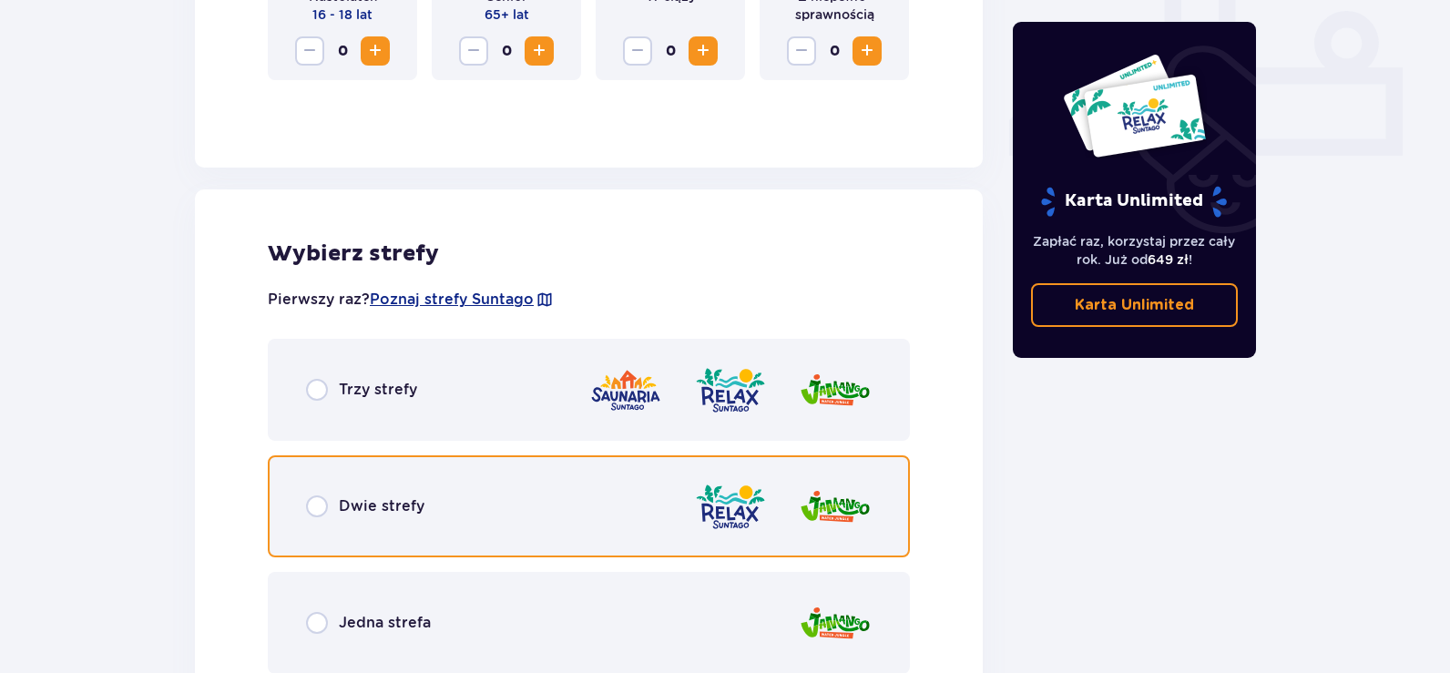
click at [312, 505] on input "radio" at bounding box center [317, 506] width 22 height 22
radio input "true"
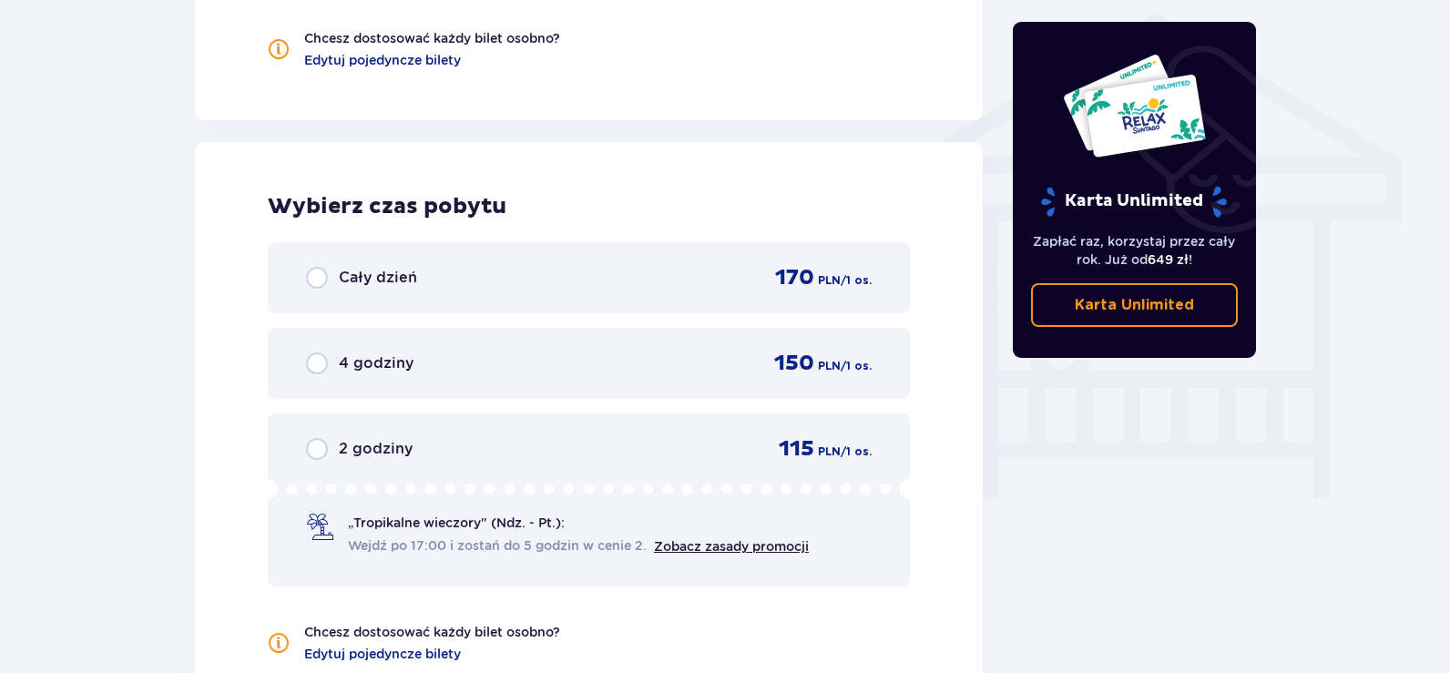
scroll to position [1564, 0]
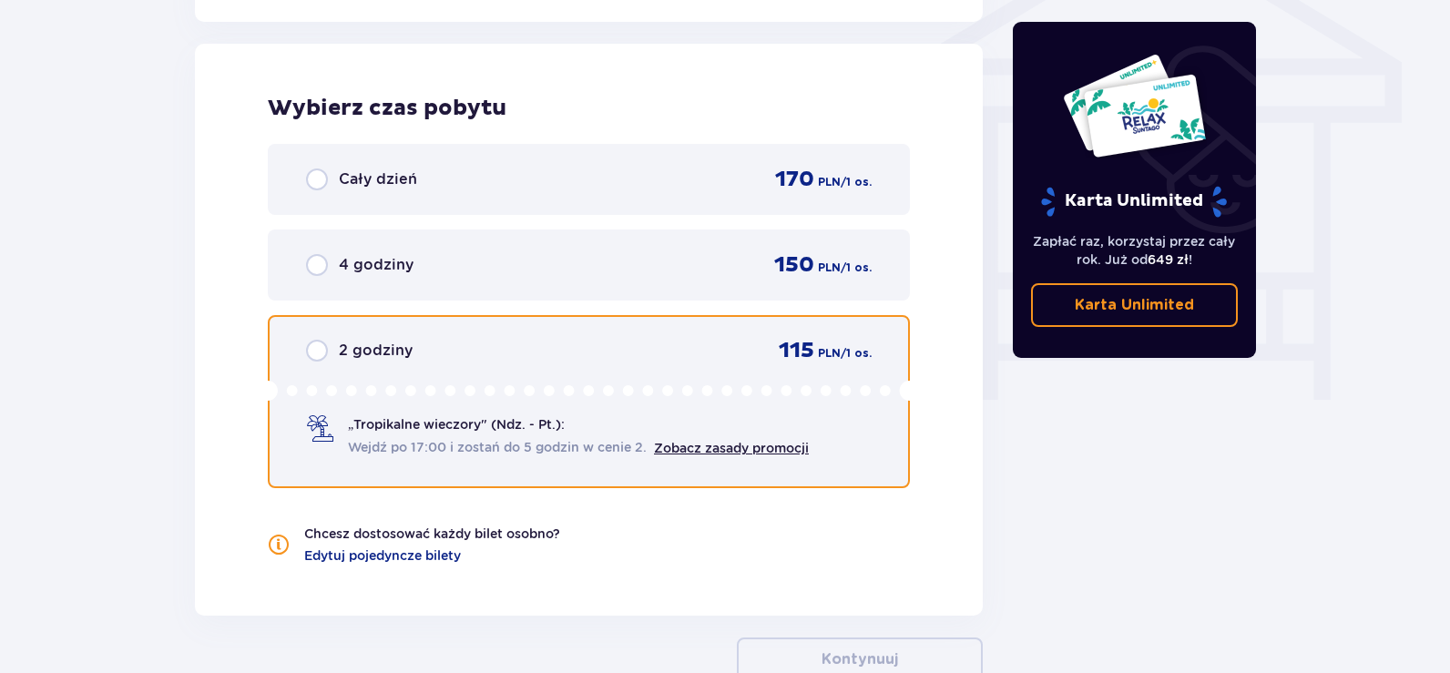
click at [312, 354] on input "radio" at bounding box center [317, 351] width 22 height 22
radio input "true"
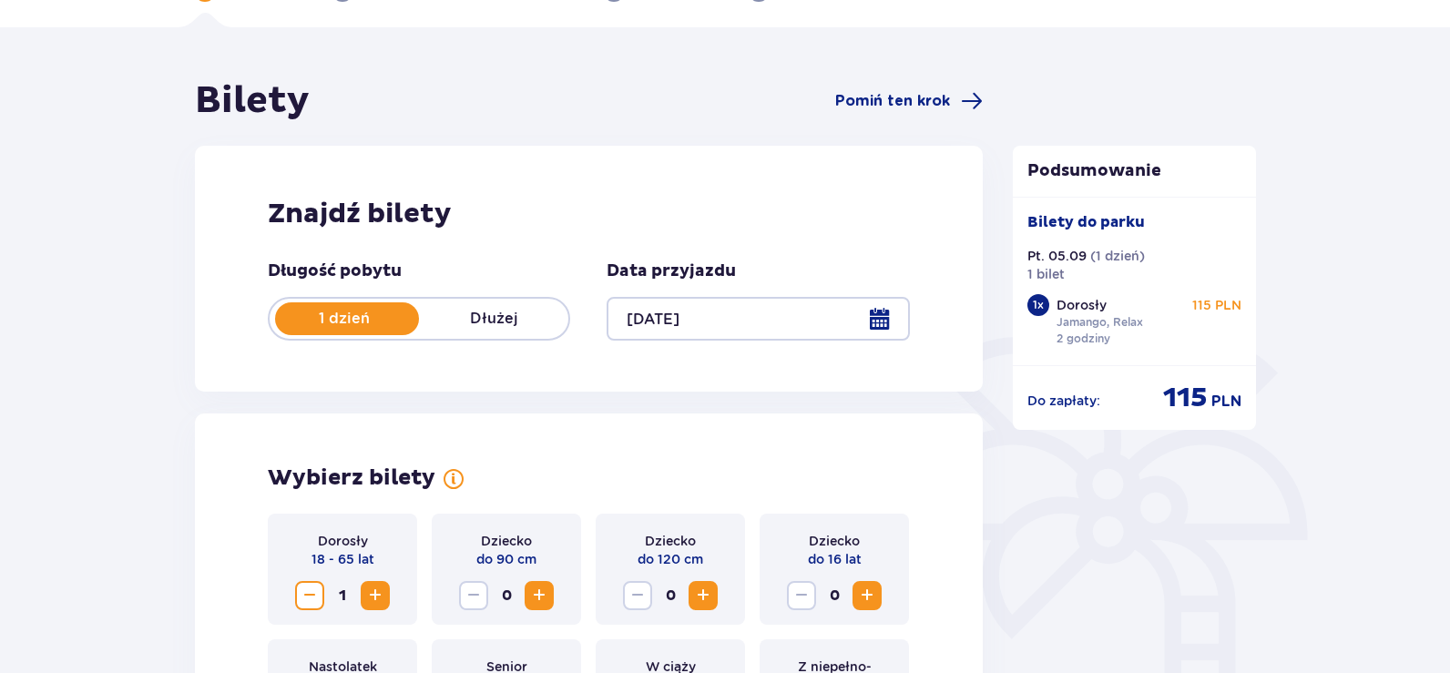
scroll to position [0, 0]
